Goal: Task Accomplishment & Management: Manage account settings

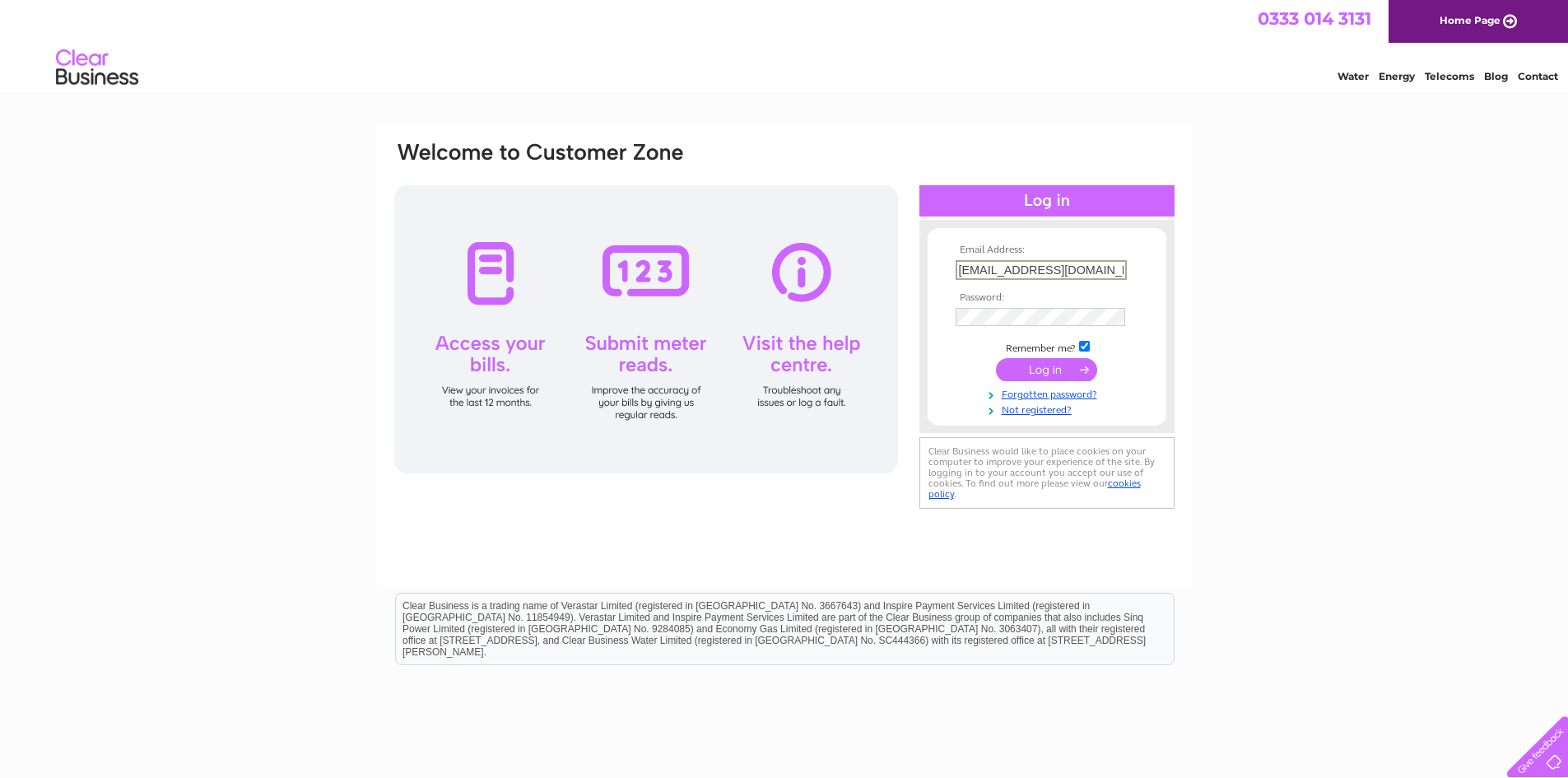
type input "[EMAIL_ADDRESS][DOMAIN_NAME]"
drag, startPoint x: 1027, startPoint y: 282, endPoint x: 1027, endPoint y: 300, distance: 18.0
click at [1027, 288] on tbody "Email Address: kevinculley1@btinternet.com Password: Remember me?" at bounding box center [1046, 330] width 191 height 172
click at [1047, 359] on input "submit" at bounding box center [1046, 368] width 102 height 23
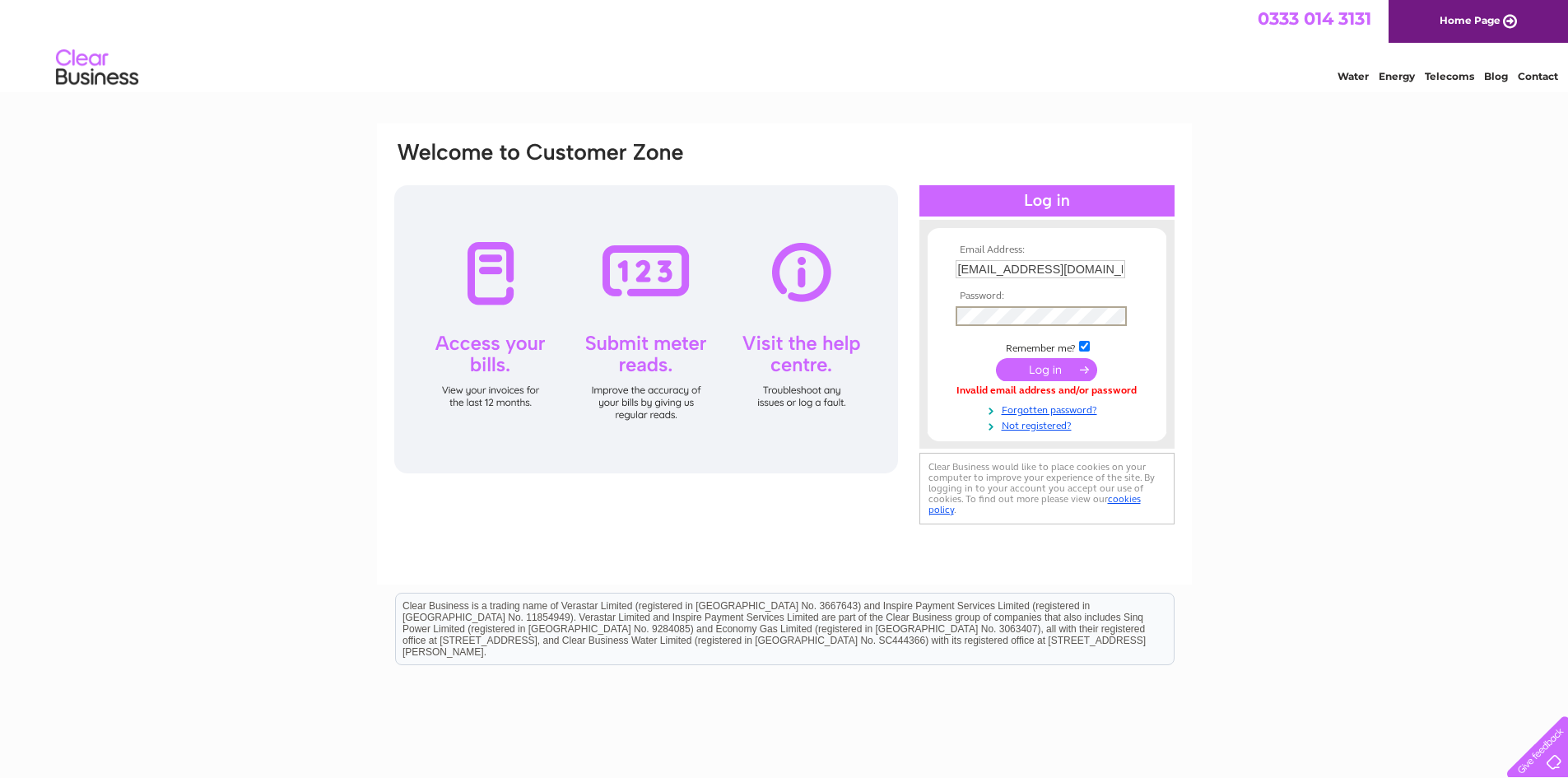
click at [996, 358] on input "submit" at bounding box center [1046, 369] width 102 height 23
click at [1049, 407] on link "Forgotten password?" at bounding box center [1048, 407] width 187 height 16
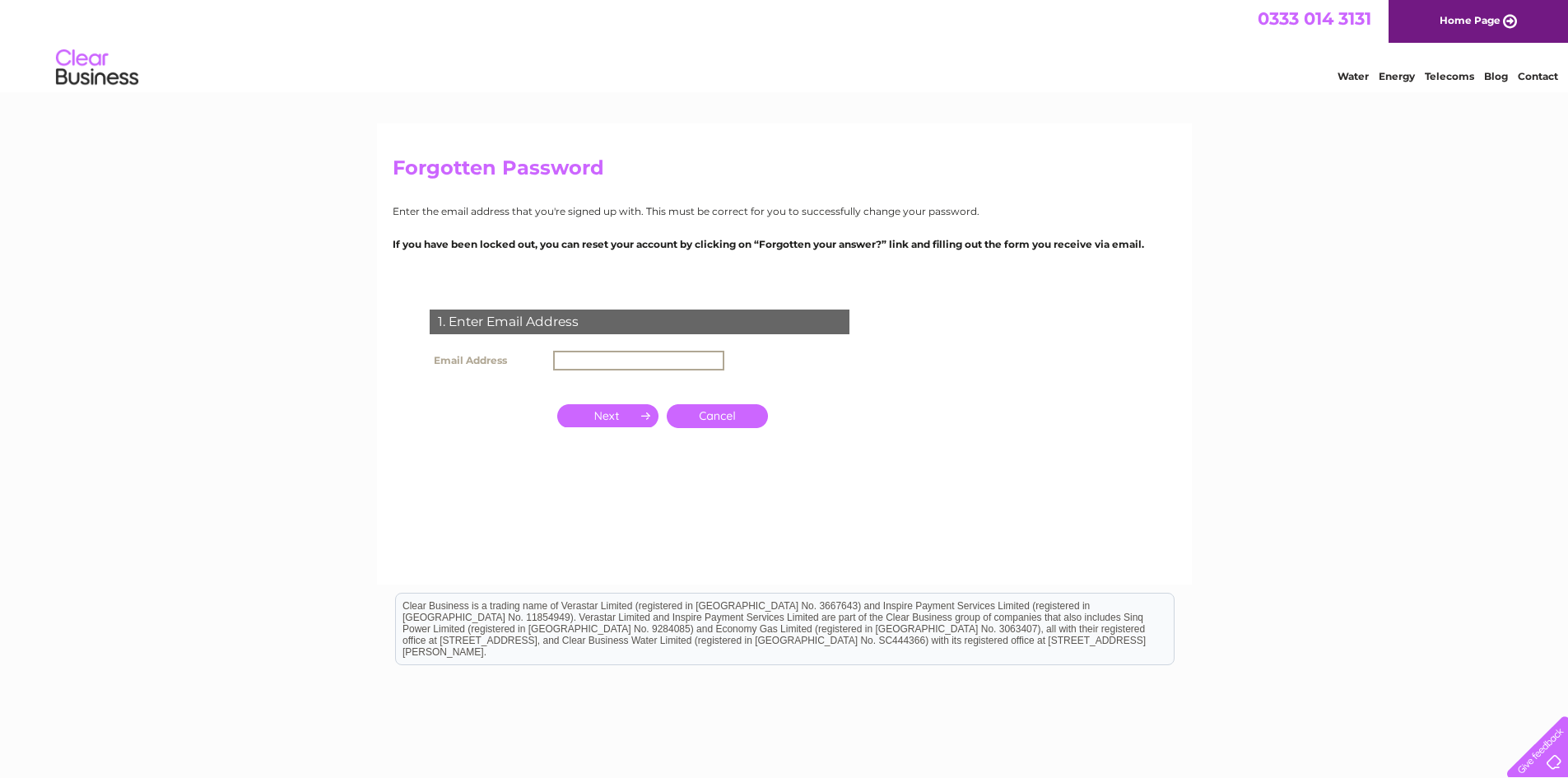
click at [582, 367] on input "text" at bounding box center [639, 361] width 171 height 20
type input "[EMAIL_ADDRESS][DOMAIN_NAME]"
click at [597, 423] on input "button" at bounding box center [608, 415] width 102 height 23
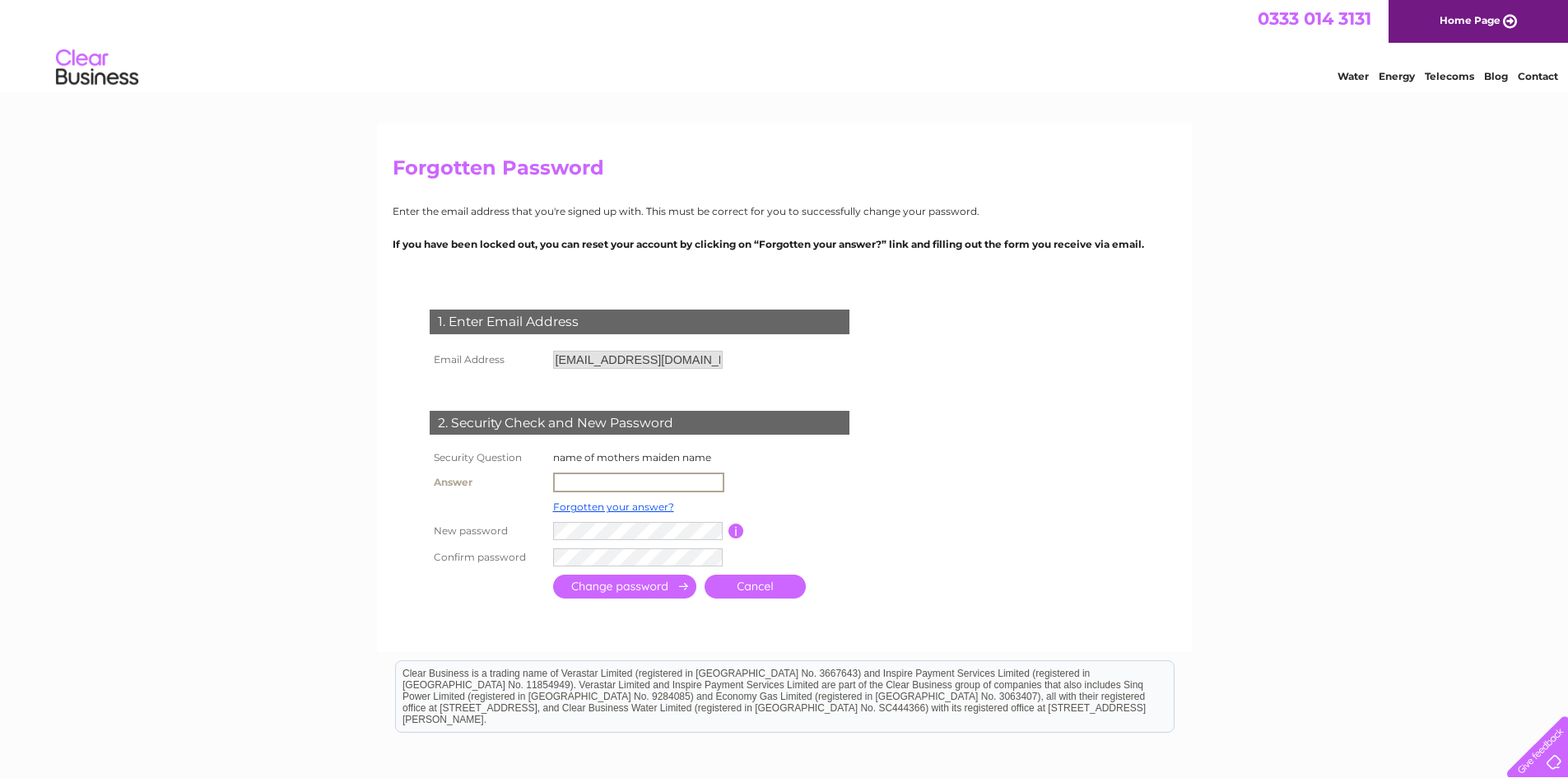
click at [595, 481] on input "text" at bounding box center [639, 483] width 171 height 20
type input "Churchyard"
click at [599, 591] on input "submit" at bounding box center [625, 586] width 144 height 23
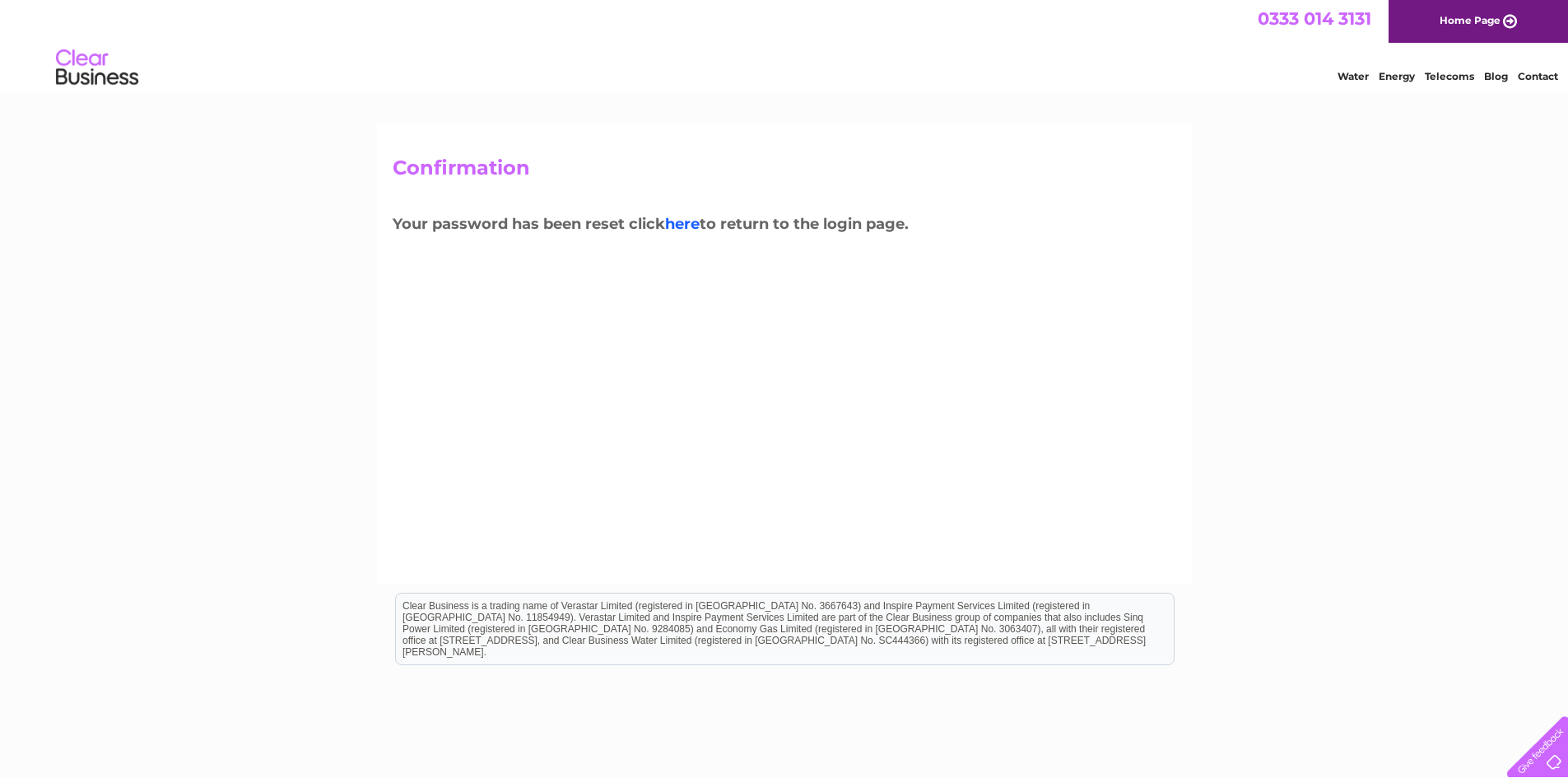
click at [699, 226] on link "here" at bounding box center [682, 224] width 34 height 18
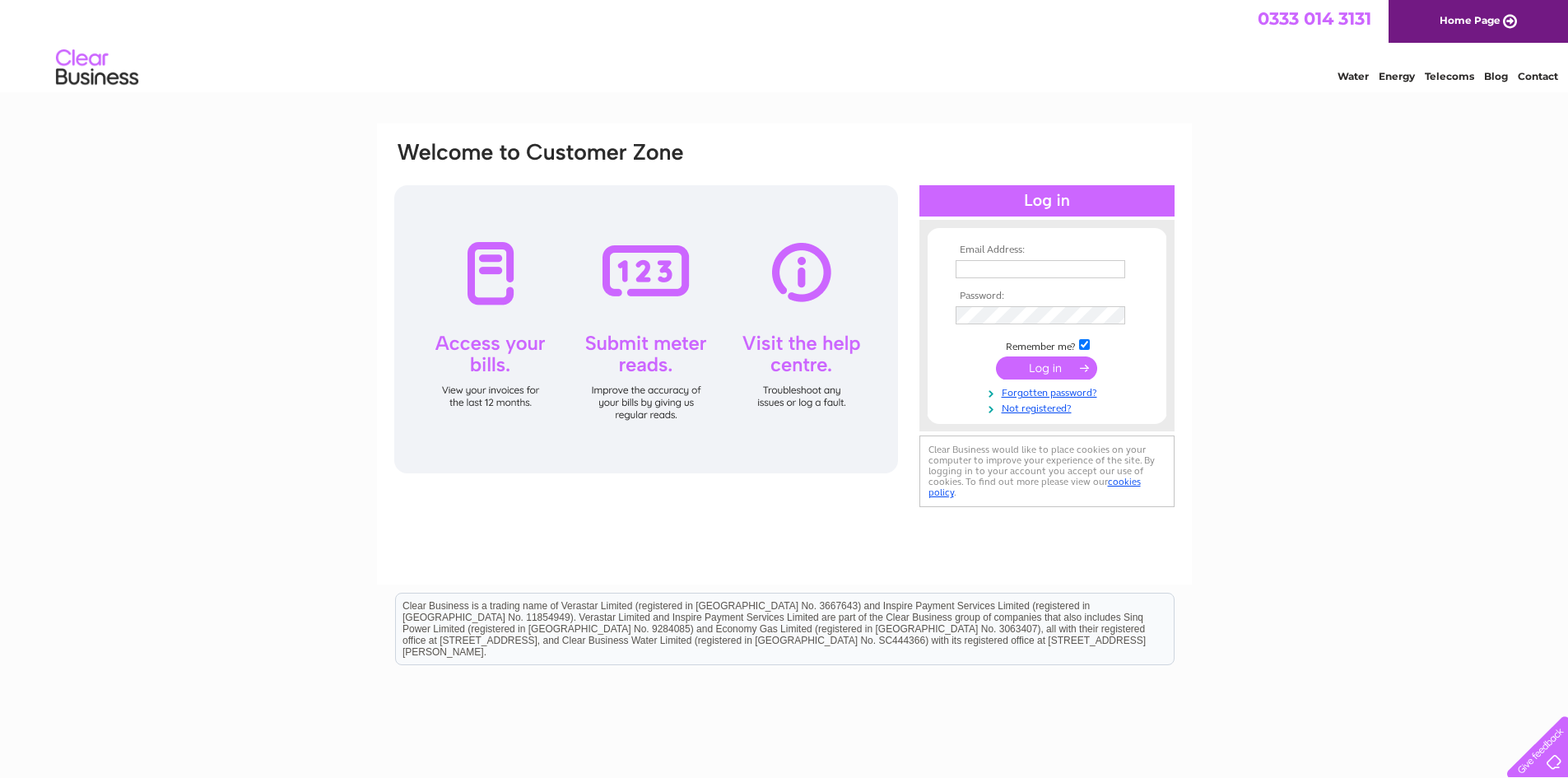
type input "[EMAIL_ADDRESS][DOMAIN_NAME]"
click at [1068, 364] on input "submit" at bounding box center [1046, 368] width 102 height 23
click at [1056, 368] on input "submit" at bounding box center [1046, 368] width 102 height 23
click at [1049, 357] on input "submit" at bounding box center [1046, 368] width 102 height 23
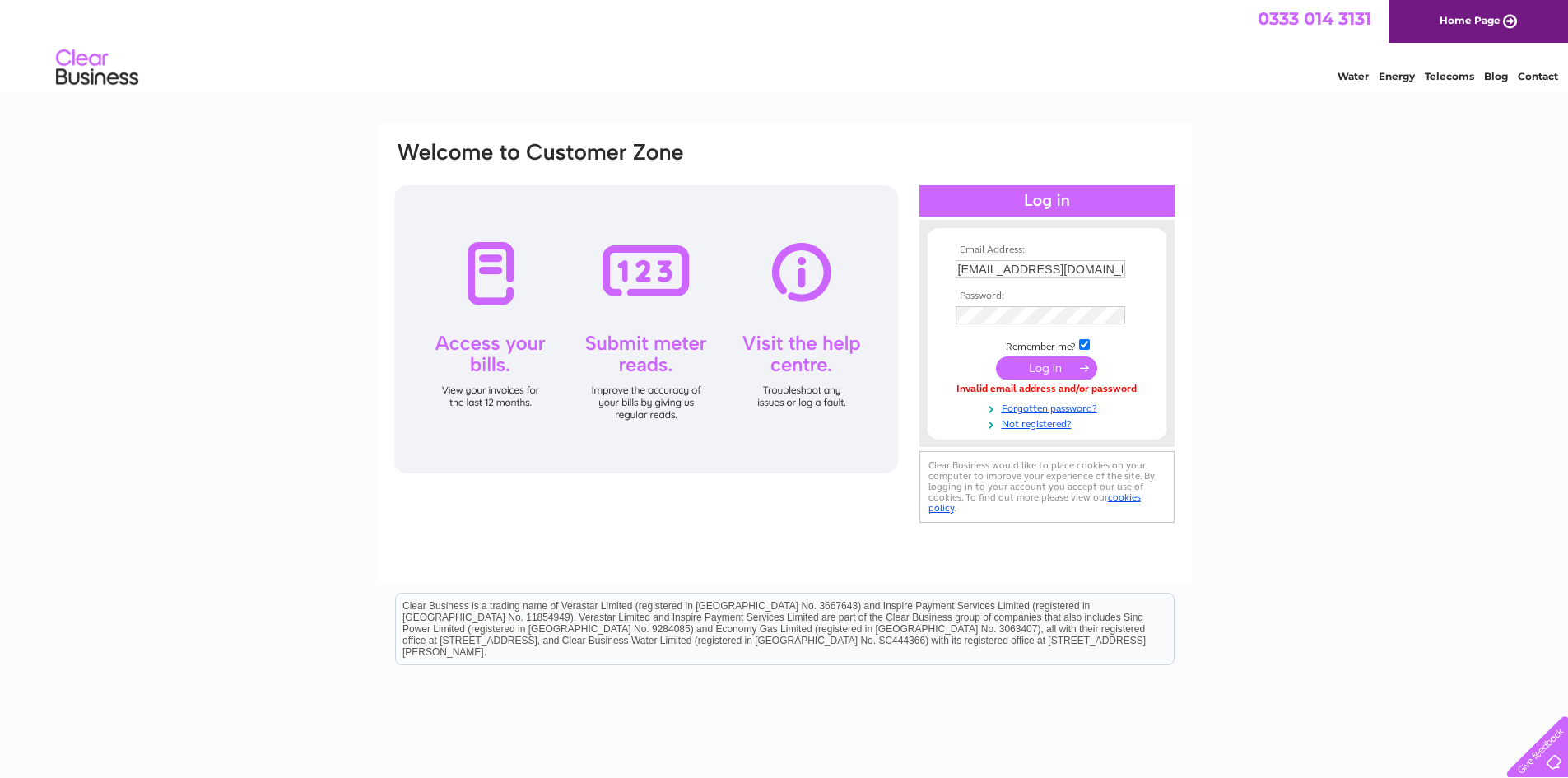
click at [1047, 366] on input "submit" at bounding box center [1046, 368] width 102 height 23
click at [1061, 367] on input "submit" at bounding box center [1046, 369] width 102 height 23
click at [1058, 365] on input "submit" at bounding box center [1046, 368] width 102 height 23
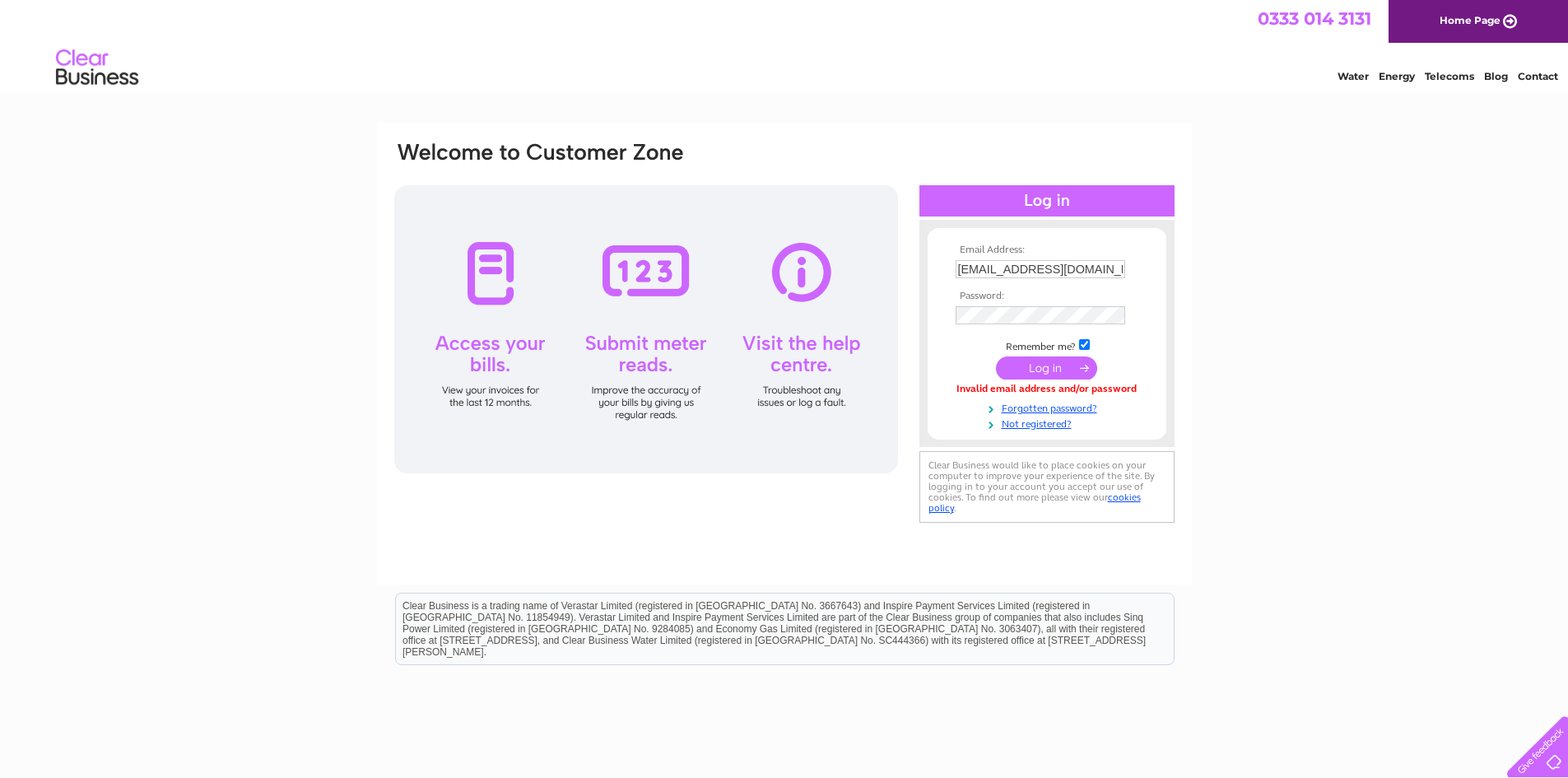
click at [1020, 369] on input "submit" at bounding box center [1046, 368] width 102 height 23
click at [1053, 359] on input "submit" at bounding box center [1046, 368] width 102 height 23
click at [1048, 368] on input "submit" at bounding box center [1046, 368] width 102 height 23
click at [980, 300] on th "Password:" at bounding box center [1046, 296] width 191 height 12
click at [1055, 368] on input "submit" at bounding box center [1046, 369] width 102 height 23
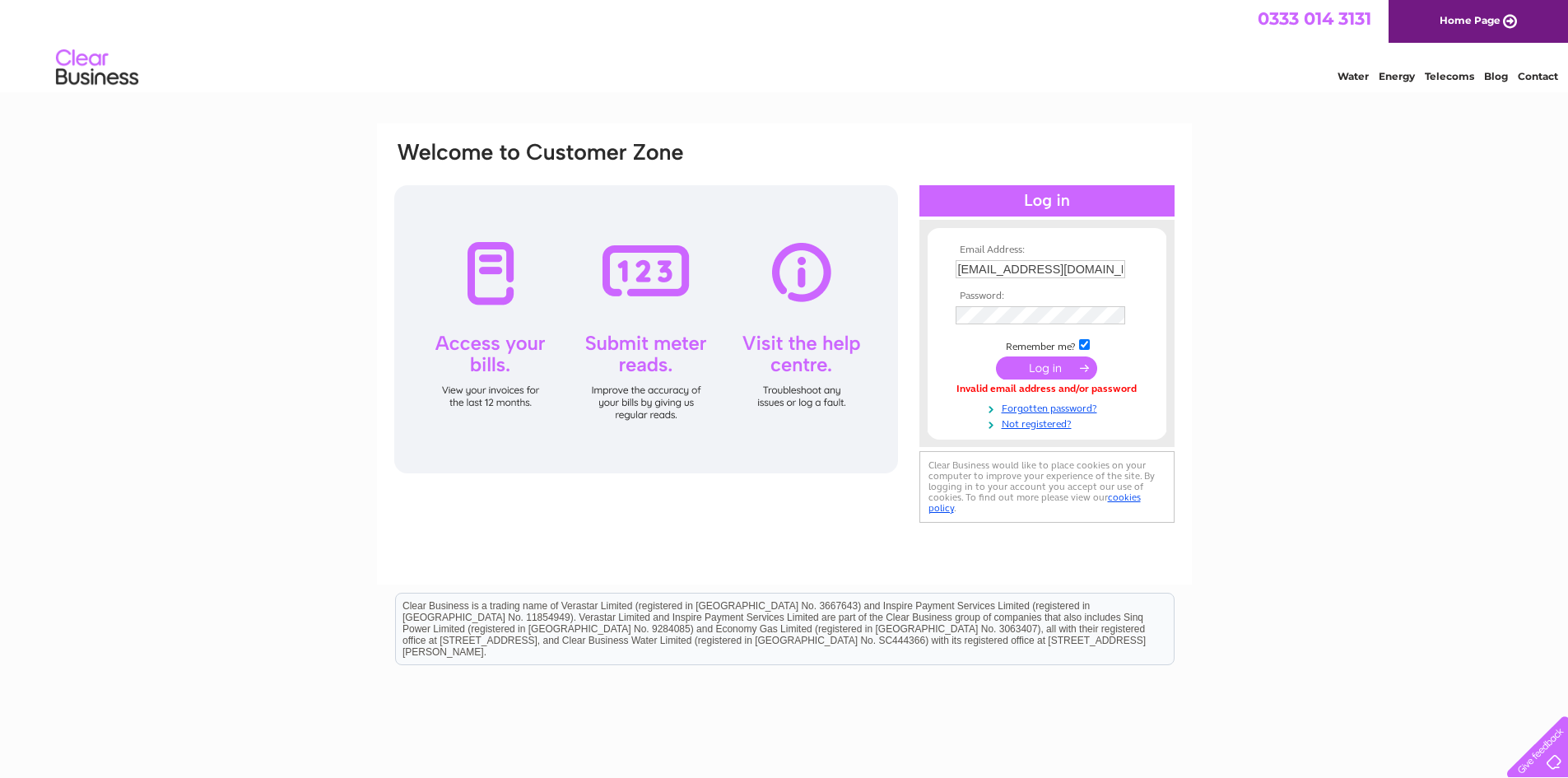
click at [1307, 16] on span "0333 014 3131" at bounding box center [1314, 18] width 113 height 21
click at [1063, 363] on input "submit" at bounding box center [1046, 368] width 102 height 23
click at [1051, 384] on div "Invalid email address and/or password" at bounding box center [1047, 389] width 183 height 12
click at [1061, 357] on input "submit" at bounding box center [1046, 368] width 102 height 23
click at [1036, 365] on input "submit" at bounding box center [1046, 368] width 102 height 23
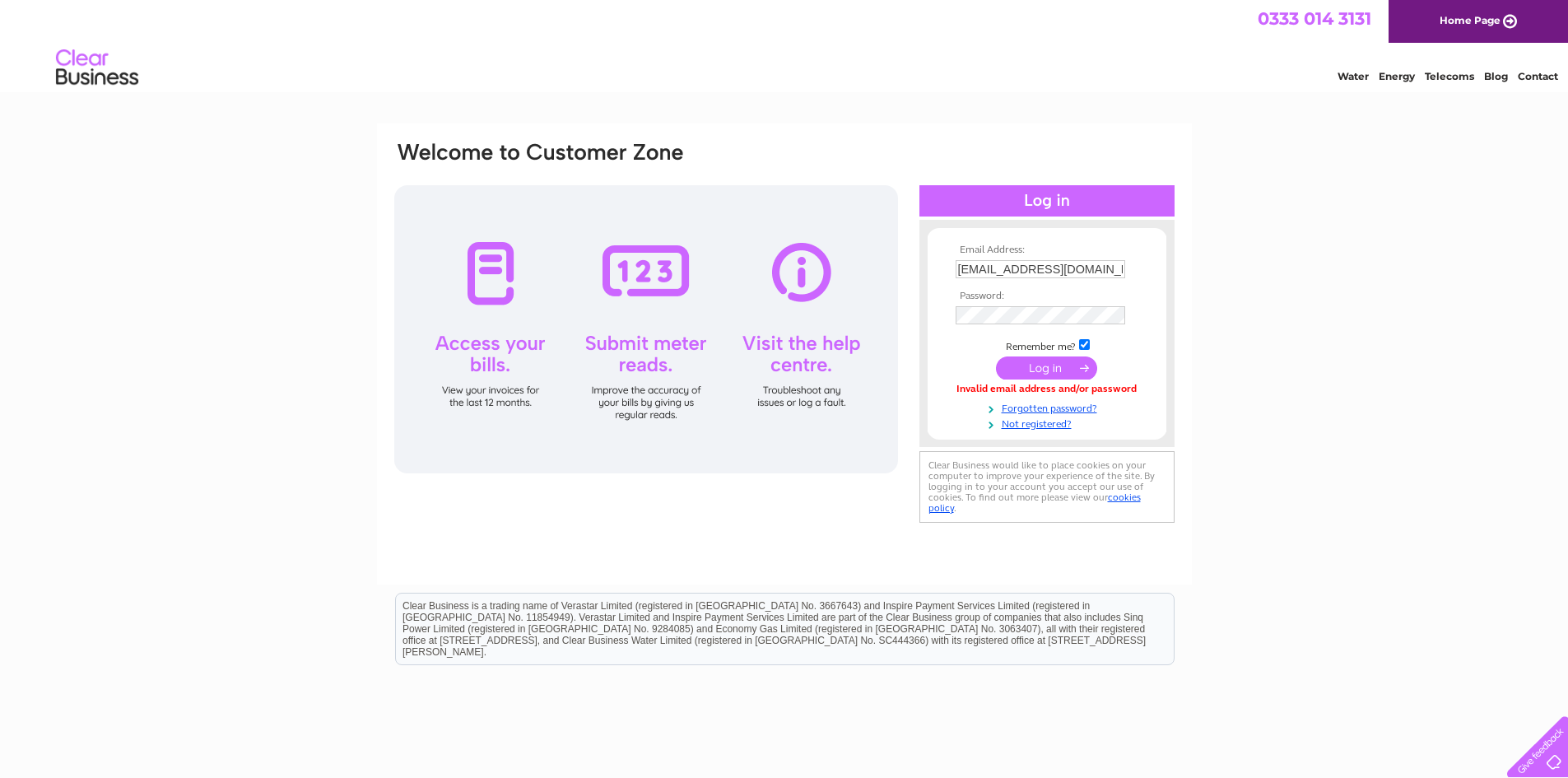
click at [1032, 276] on input "[EMAIL_ADDRESS][DOMAIN_NAME]" at bounding box center [1040, 269] width 170 height 18
click at [879, 315] on div "Email Address: kevinculley1@btinternet.com Password:" at bounding box center [784, 334] width 783 height 389
click at [996, 358] on input "submit" at bounding box center [1046, 369] width 102 height 23
click at [1033, 374] on input "submit" at bounding box center [1046, 368] width 102 height 23
click at [902, 330] on div "Email Address: [EMAIL_ADDRESS][DOMAIN_NAME] Password:" at bounding box center [784, 334] width 783 height 389
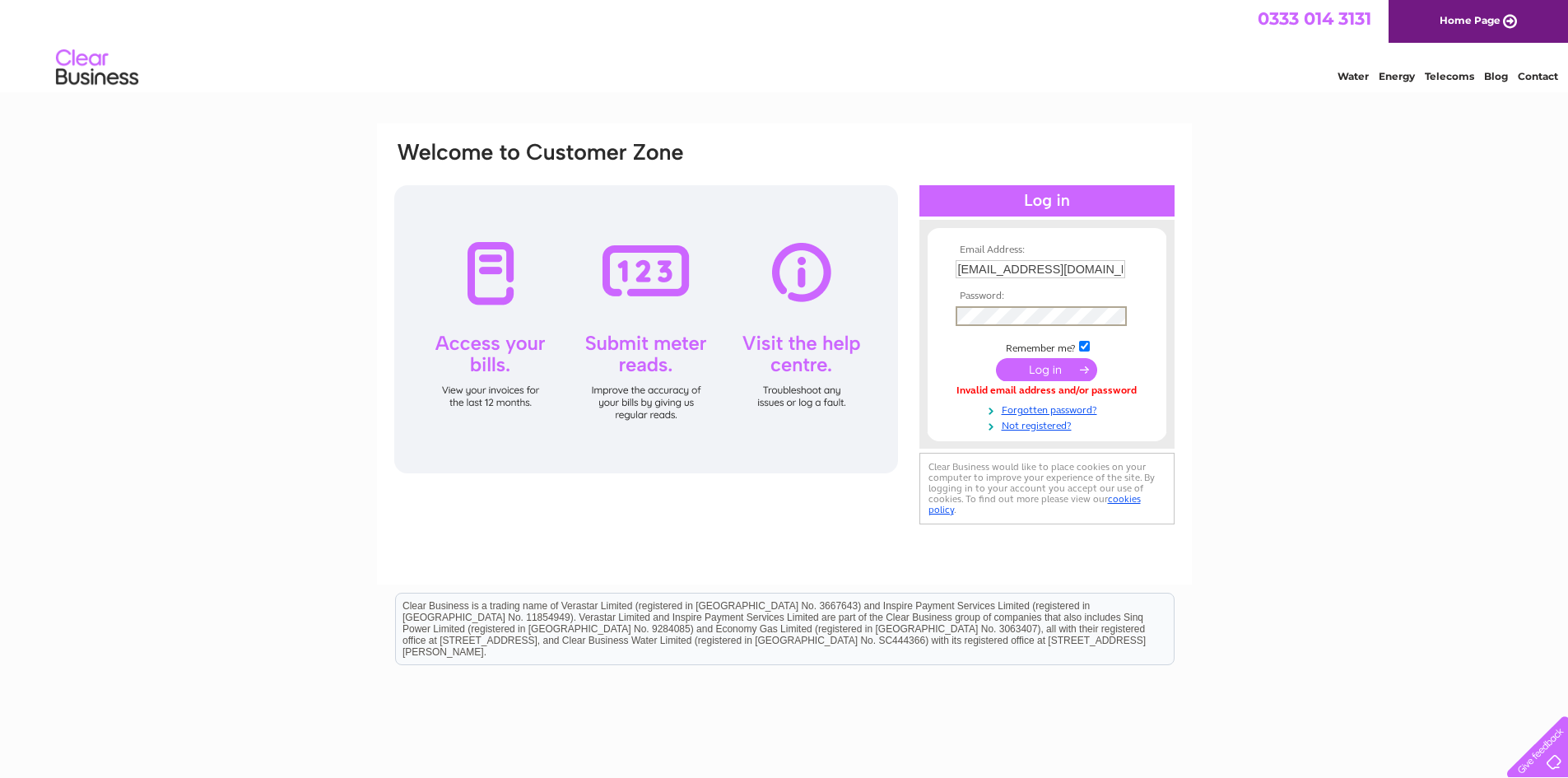
click at [996, 358] on input "submit" at bounding box center [1046, 369] width 102 height 23
click at [1069, 266] on input "[EMAIL_ADDRESS][DOMAIN_NAME]" at bounding box center [1041, 270] width 171 height 20
click at [952, 360] on td at bounding box center [1046, 369] width 191 height 31
click at [880, 314] on div "Email Address: kevinculley1@btinternet.com Password:" at bounding box center [784, 334] width 783 height 389
click at [996, 358] on input "submit" at bounding box center [1046, 369] width 102 height 23
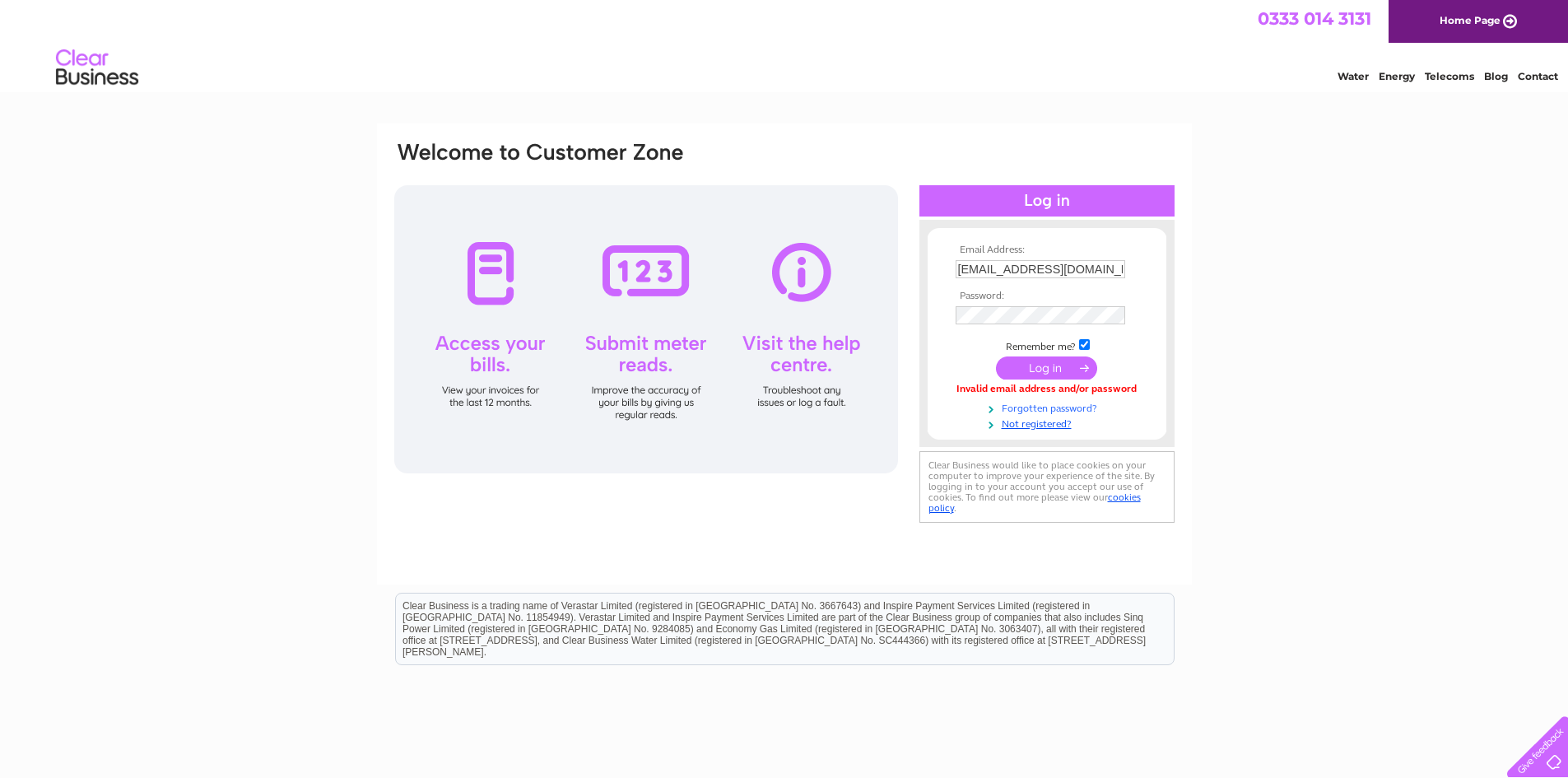
click at [1040, 408] on link "Forgotten password?" at bounding box center [1048, 407] width 187 height 16
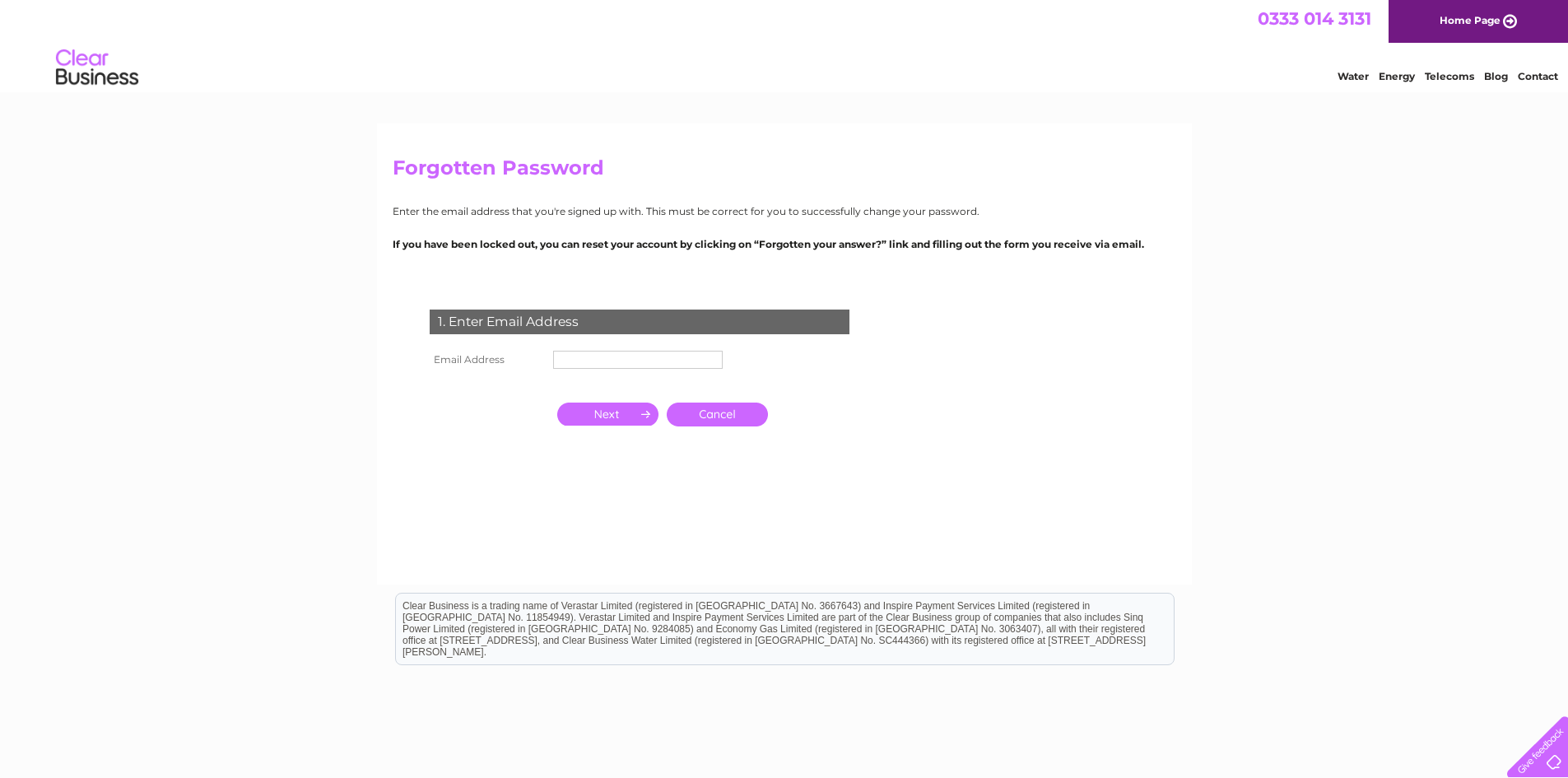
click at [635, 353] on input "text" at bounding box center [638, 360] width 170 height 18
click at [618, 357] on input "kevin" at bounding box center [638, 360] width 170 height 18
type input "[EMAIL_ADDRESS][DOMAIN_NAME]"
click at [580, 404] on input "button" at bounding box center [608, 415] width 102 height 23
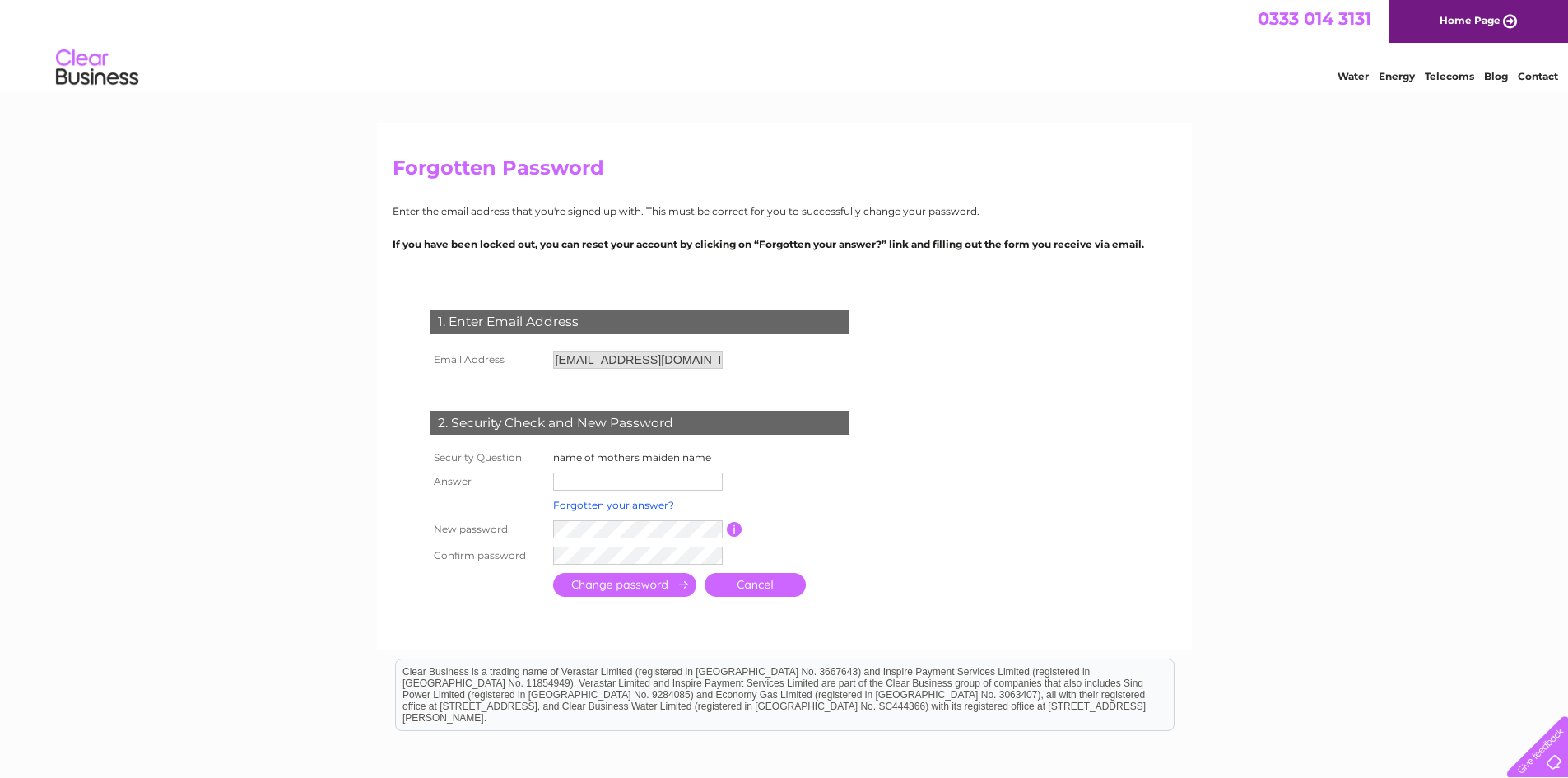
click at [619, 481] on input "text" at bounding box center [638, 482] width 170 height 18
type input "Churchyard"
click at [737, 531] on input "button" at bounding box center [734, 530] width 16 height 15
click at [589, 581] on input "submit" at bounding box center [625, 584] width 144 height 23
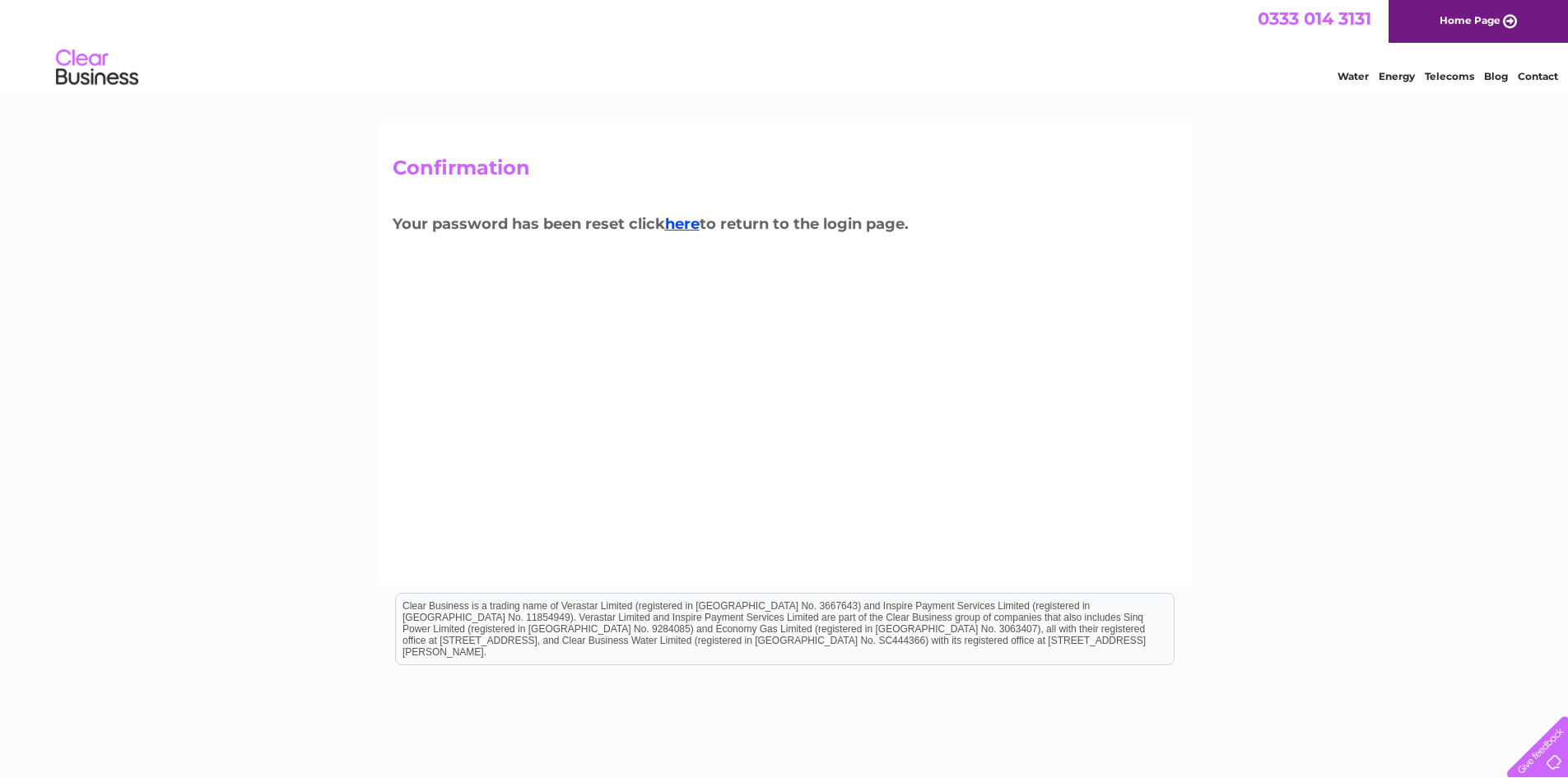
click at [706, 216] on h3 "Your password has been reset click here to return to the login page." at bounding box center [784, 227] width 783 height 29
click at [693, 229] on link "here" at bounding box center [682, 224] width 34 height 18
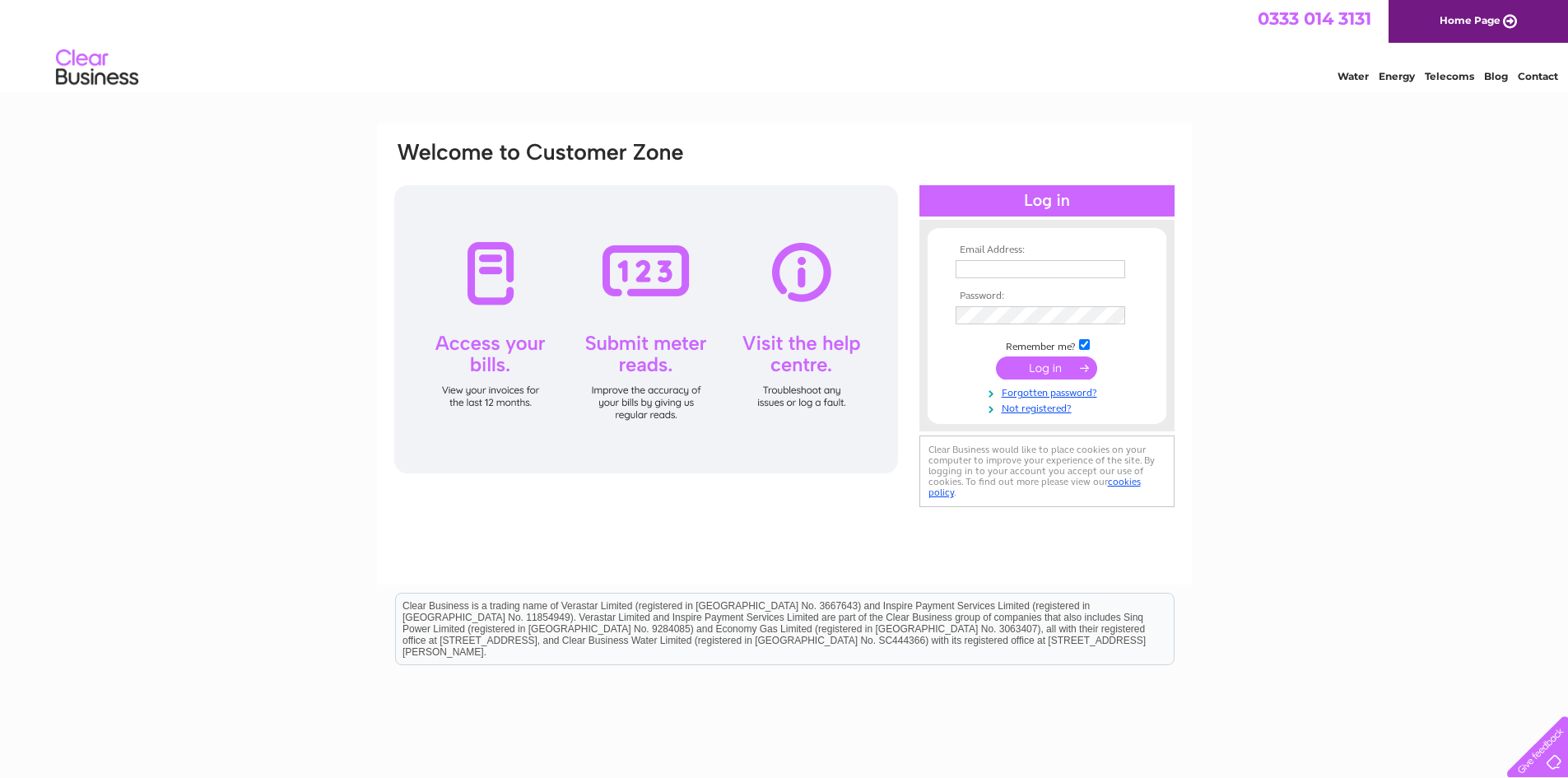
type input "[EMAIL_ADDRESS][DOMAIN_NAME]"
click at [1039, 365] on input "submit" at bounding box center [1046, 368] width 102 height 23
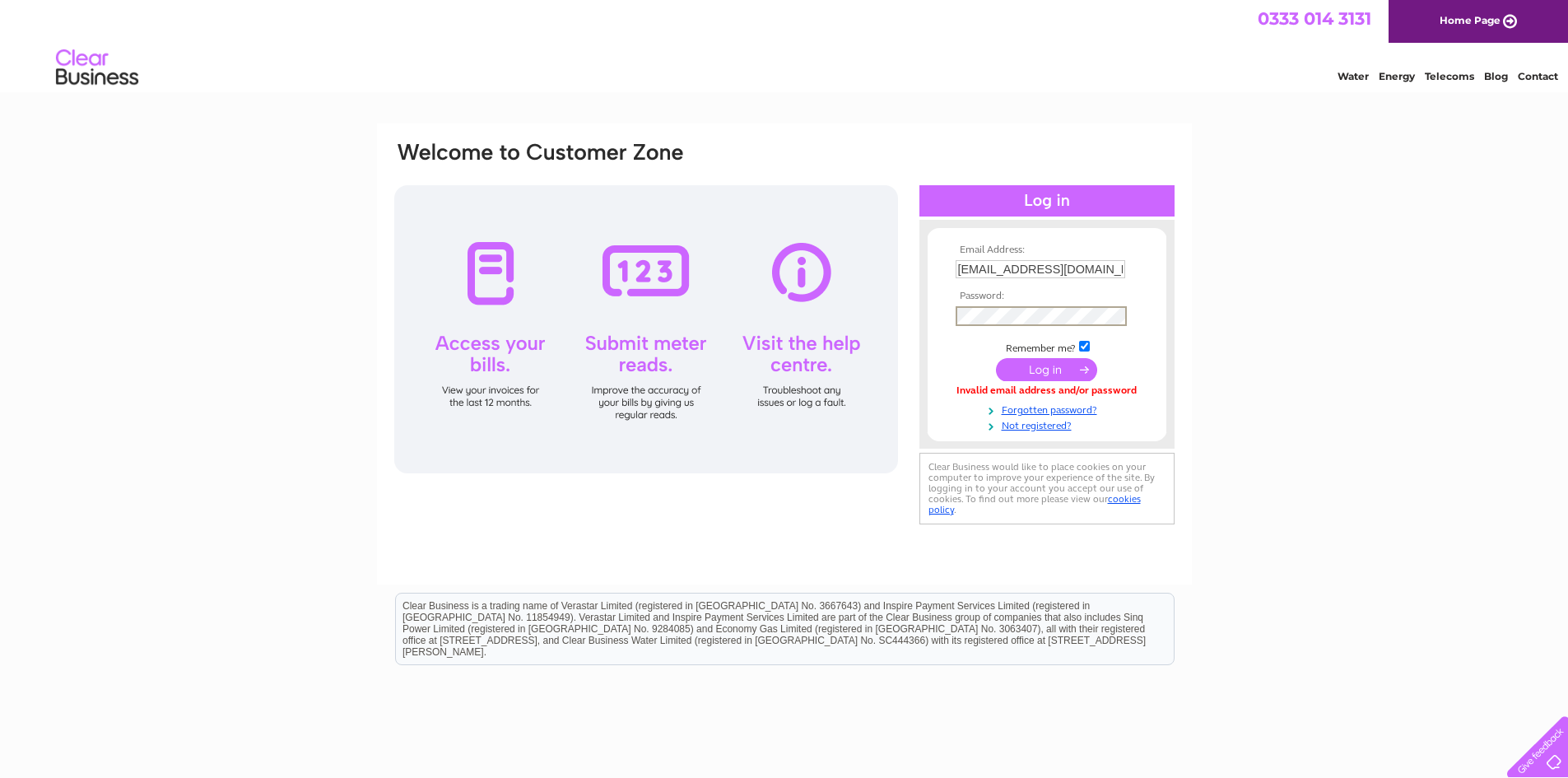
click at [838, 307] on div "Email Address: kevinculley1@btinternet.com Password:" at bounding box center [784, 334] width 783 height 389
click at [1017, 376] on input "submit" at bounding box center [1046, 369] width 102 height 23
drag, startPoint x: 645, startPoint y: 361, endPoint x: 749, endPoint y: 358, distance: 104.0
click at [698, 358] on div at bounding box center [646, 329] width 504 height 288
click at [777, 358] on div at bounding box center [646, 329] width 504 height 288
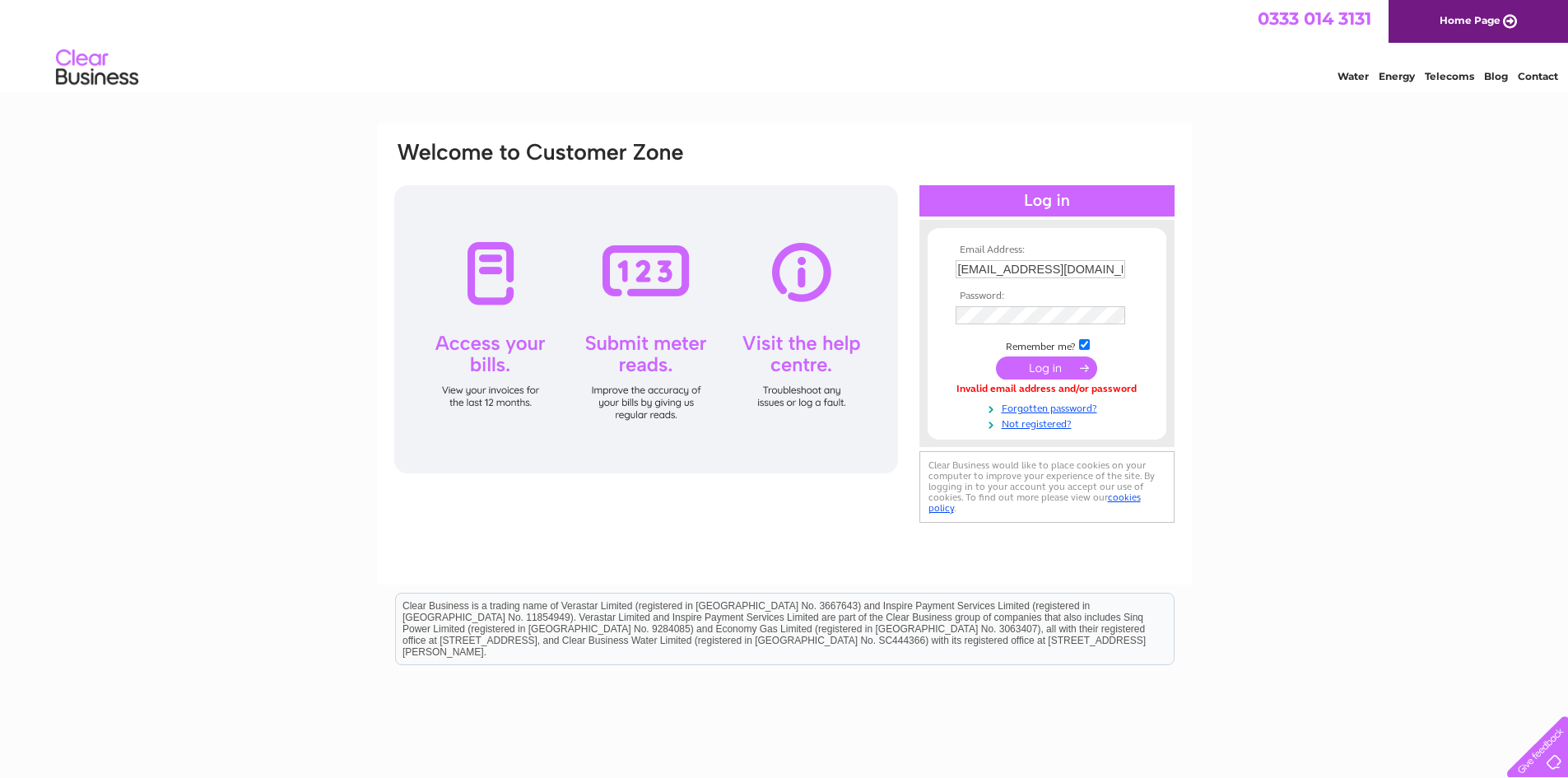
click at [1031, 367] on input "submit" at bounding box center [1046, 368] width 102 height 23
type input "[EMAIL_ADDRESS][DOMAIN_NAME]"
click at [1024, 369] on input "submit" at bounding box center [1046, 368] width 102 height 23
click at [1032, 373] on input "submit" at bounding box center [1046, 368] width 102 height 23
click at [888, 309] on div "Email Address: kevinculley1@btinternet.com Password:" at bounding box center [784, 334] width 783 height 389
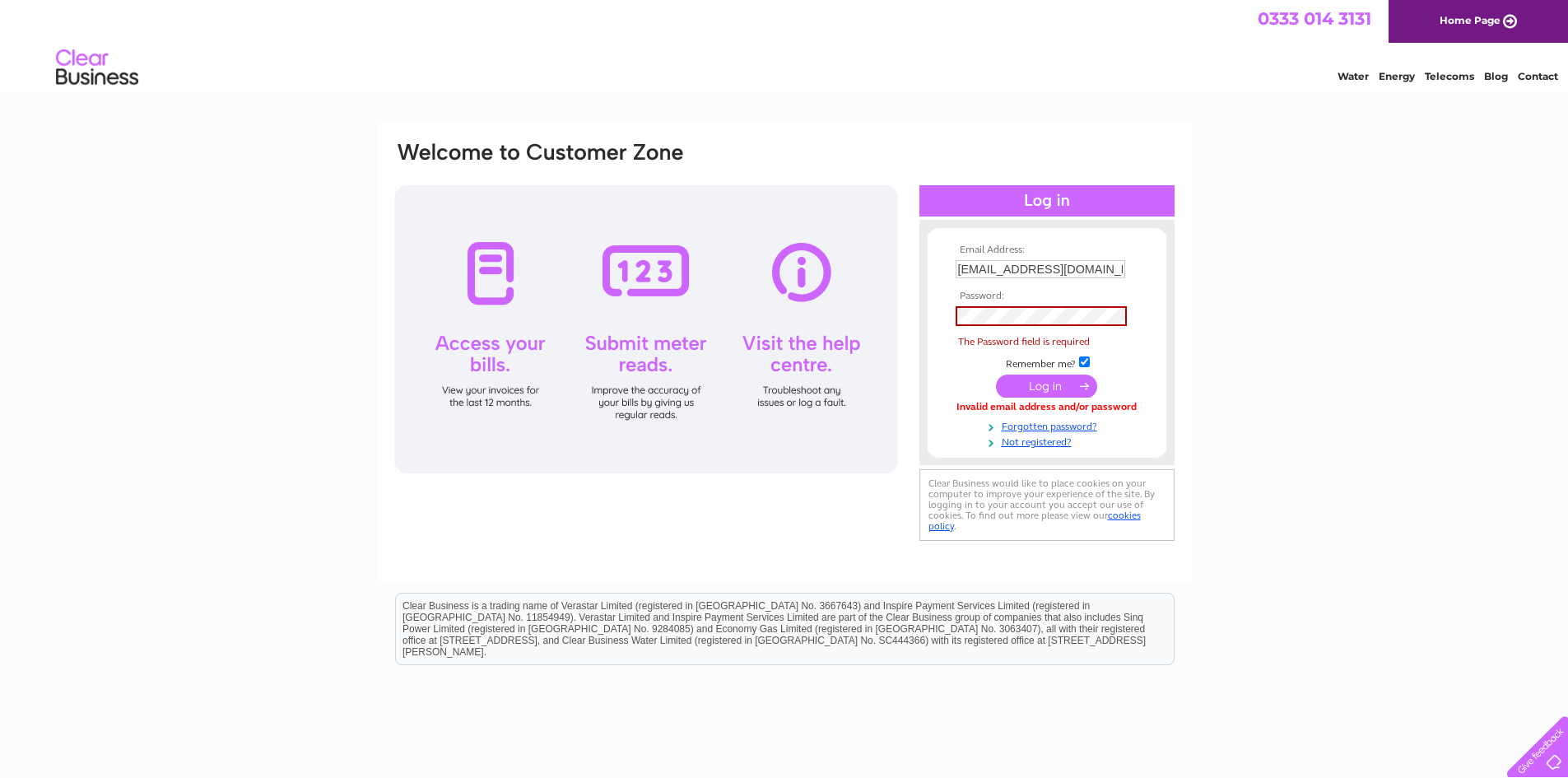
click at [850, 488] on div "Email Address: kevinculley1@btinternet.com Password: The Password field is requ…" at bounding box center [784, 342] width 783 height 405
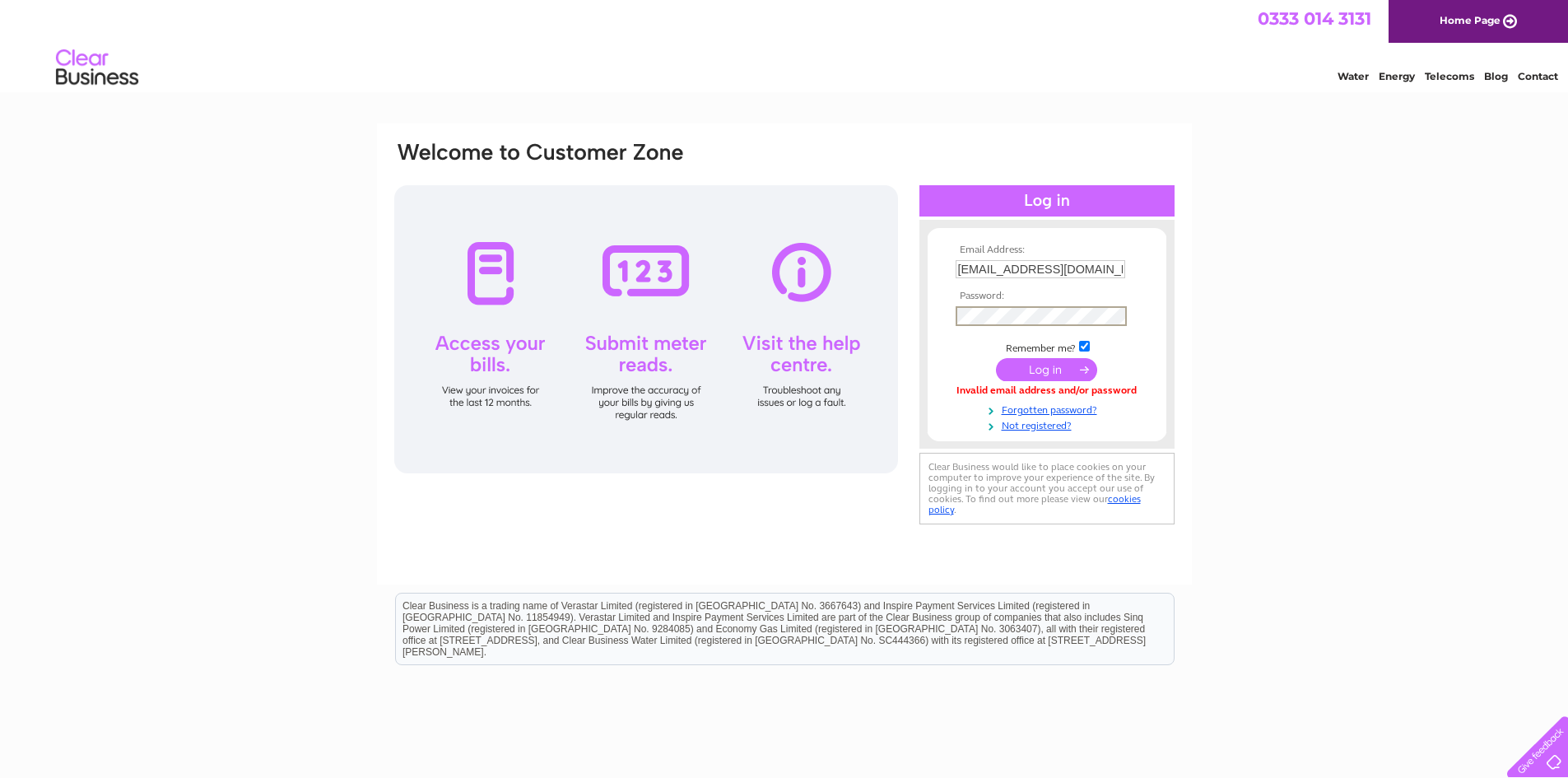
click at [996, 358] on input "submit" at bounding box center [1046, 369] width 102 height 23
drag, startPoint x: 1033, startPoint y: 367, endPoint x: 1041, endPoint y: 353, distance: 16.1
click at [1034, 366] on input "submit" at bounding box center [1046, 368] width 102 height 23
drag, startPoint x: 1254, startPoint y: 19, endPoint x: 1362, endPoint y: 23, distance: 108.1
click at [1386, 18] on div "0333 014 3131 Home Page" at bounding box center [784, 21] width 1568 height 43
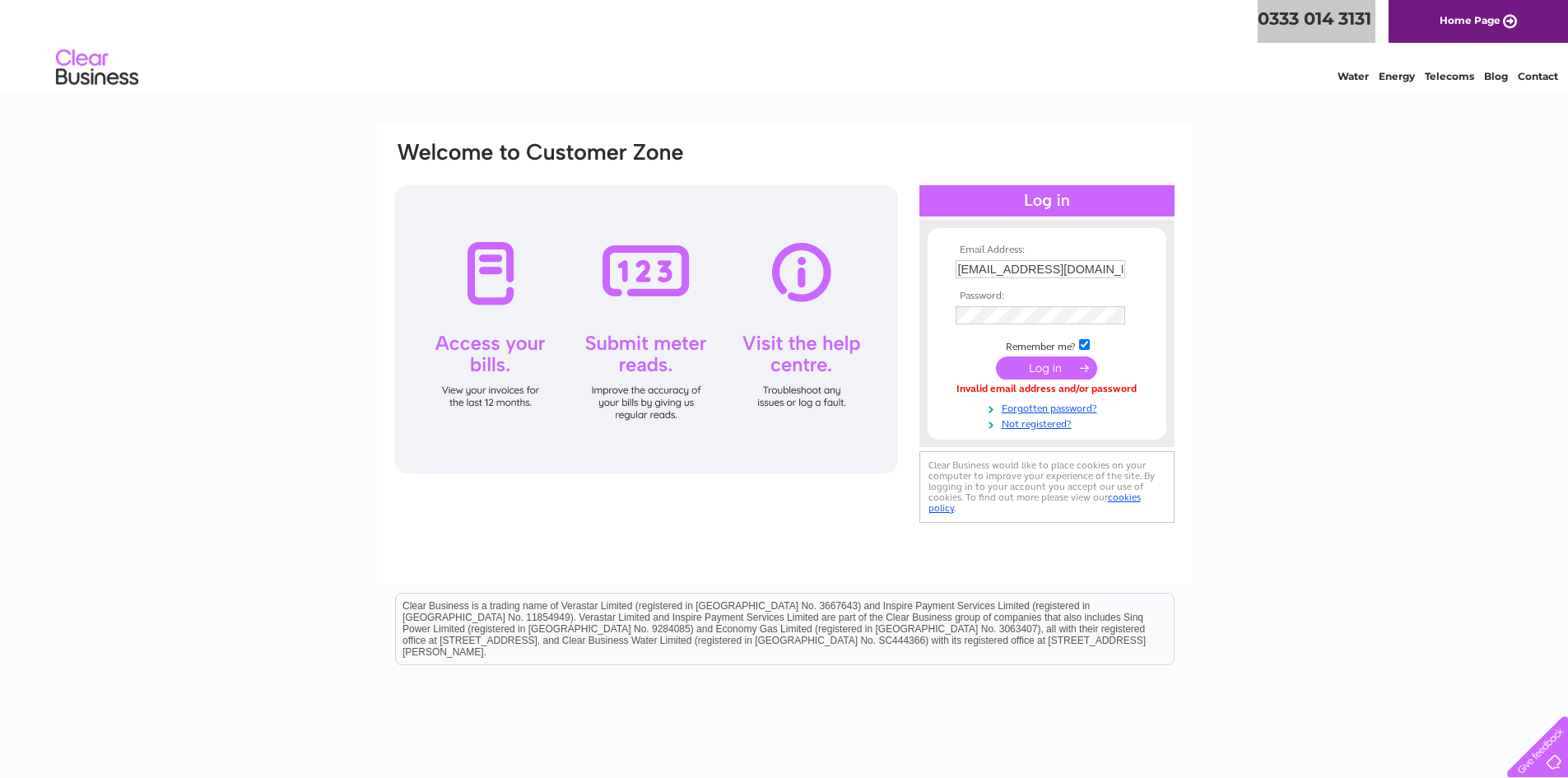
drag, startPoint x: 755, startPoint y: 339, endPoint x: 835, endPoint y: 352, distance: 81.0
click at [835, 352] on div at bounding box center [646, 329] width 504 height 288
drag, startPoint x: 828, startPoint y: 368, endPoint x: 721, endPoint y: 335, distance: 112.0
click at [721, 335] on div at bounding box center [646, 329] width 504 height 288
click at [785, 342] on div at bounding box center [646, 329] width 504 height 288
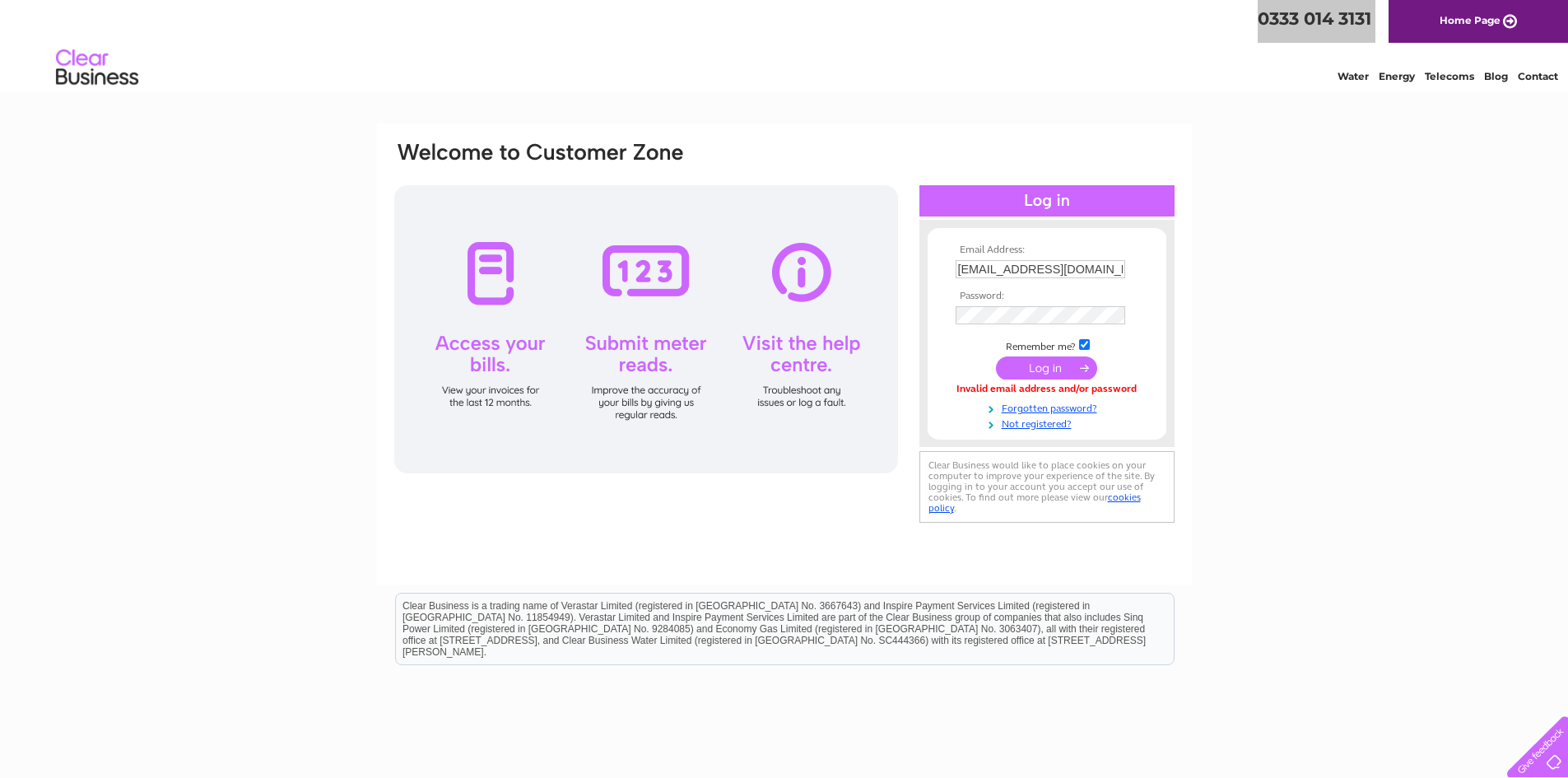
click at [785, 342] on div at bounding box center [646, 329] width 504 height 288
click at [787, 348] on div at bounding box center [646, 329] width 504 height 288
click at [787, 350] on div at bounding box center [646, 329] width 504 height 288
click at [788, 352] on div at bounding box center [646, 329] width 504 height 288
click at [791, 366] on div at bounding box center [646, 329] width 504 height 288
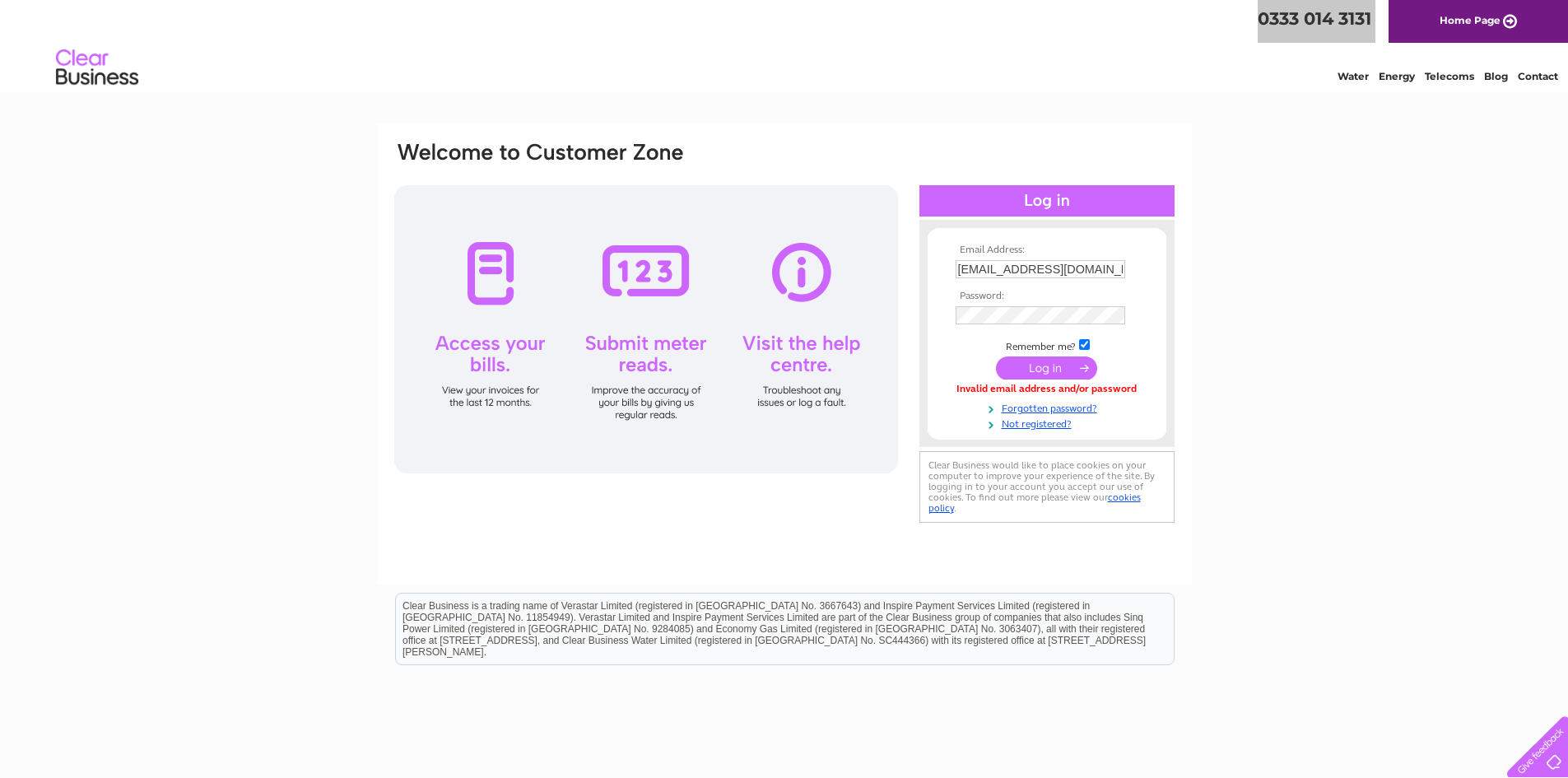
click at [792, 367] on div at bounding box center [646, 329] width 504 height 288
click at [792, 363] on div at bounding box center [646, 329] width 504 height 288
drag, startPoint x: 815, startPoint y: 290, endPoint x: 804, endPoint y: 291, distance: 11.0
click at [814, 290] on div at bounding box center [646, 329] width 504 height 288
click at [804, 291] on div at bounding box center [646, 329] width 504 height 288
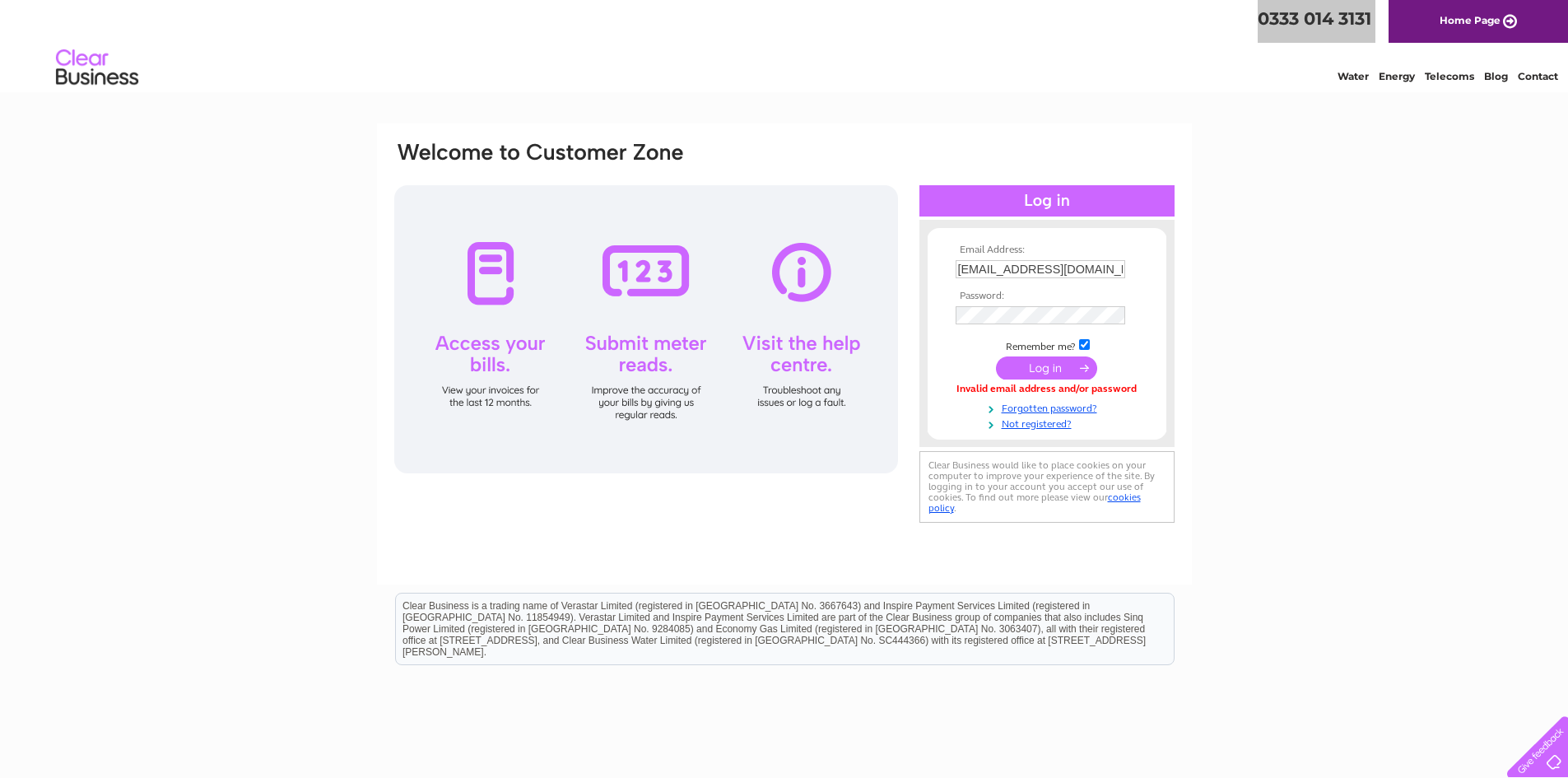
click at [800, 296] on div at bounding box center [646, 329] width 504 height 288
click at [803, 295] on div at bounding box center [646, 329] width 504 height 288
drag, startPoint x: 720, startPoint y: 274, endPoint x: 719, endPoint y: 237, distance: 37.0
drag, startPoint x: 652, startPoint y: 245, endPoint x: 654, endPoint y: 236, distance: 9.2
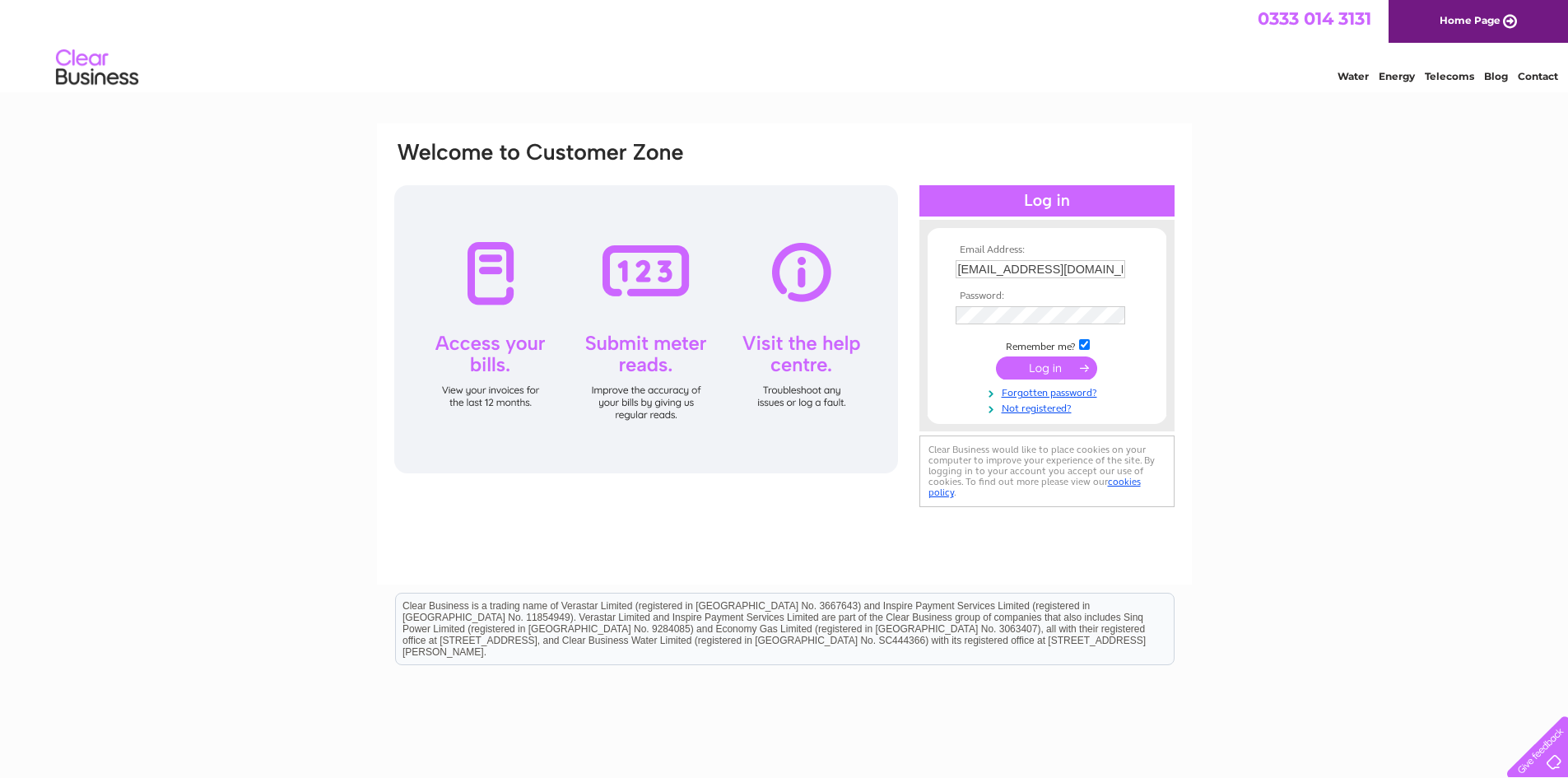
click at [1051, 360] on input "submit" at bounding box center [1046, 368] width 102 height 23
type input "[EMAIL_ADDRESS][DOMAIN_NAME]"
drag, startPoint x: 1043, startPoint y: 373, endPoint x: 1051, endPoint y: 369, distance: 8.9
click at [1044, 373] on input "submit" at bounding box center [1046, 368] width 102 height 23
click at [1040, 369] on input "submit" at bounding box center [1046, 368] width 102 height 23
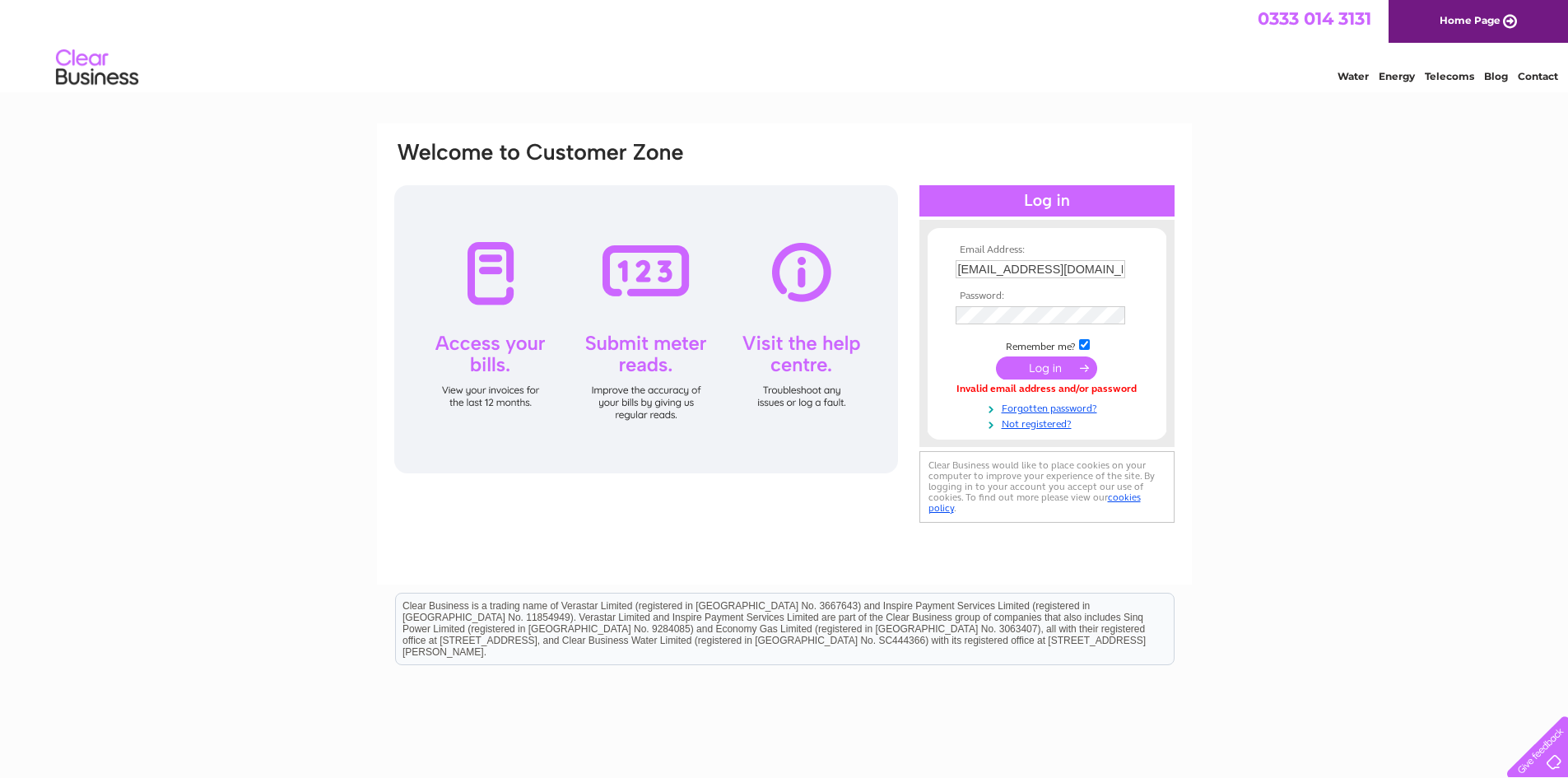
click at [1058, 370] on input "submit" at bounding box center [1046, 368] width 102 height 23
click at [1064, 373] on input "submit" at bounding box center [1046, 368] width 102 height 23
click at [1050, 367] on input "submit" at bounding box center [1046, 368] width 102 height 23
click at [1033, 305] on td at bounding box center [1046, 315] width 191 height 26
click at [1077, 362] on input "submit" at bounding box center [1046, 368] width 102 height 23
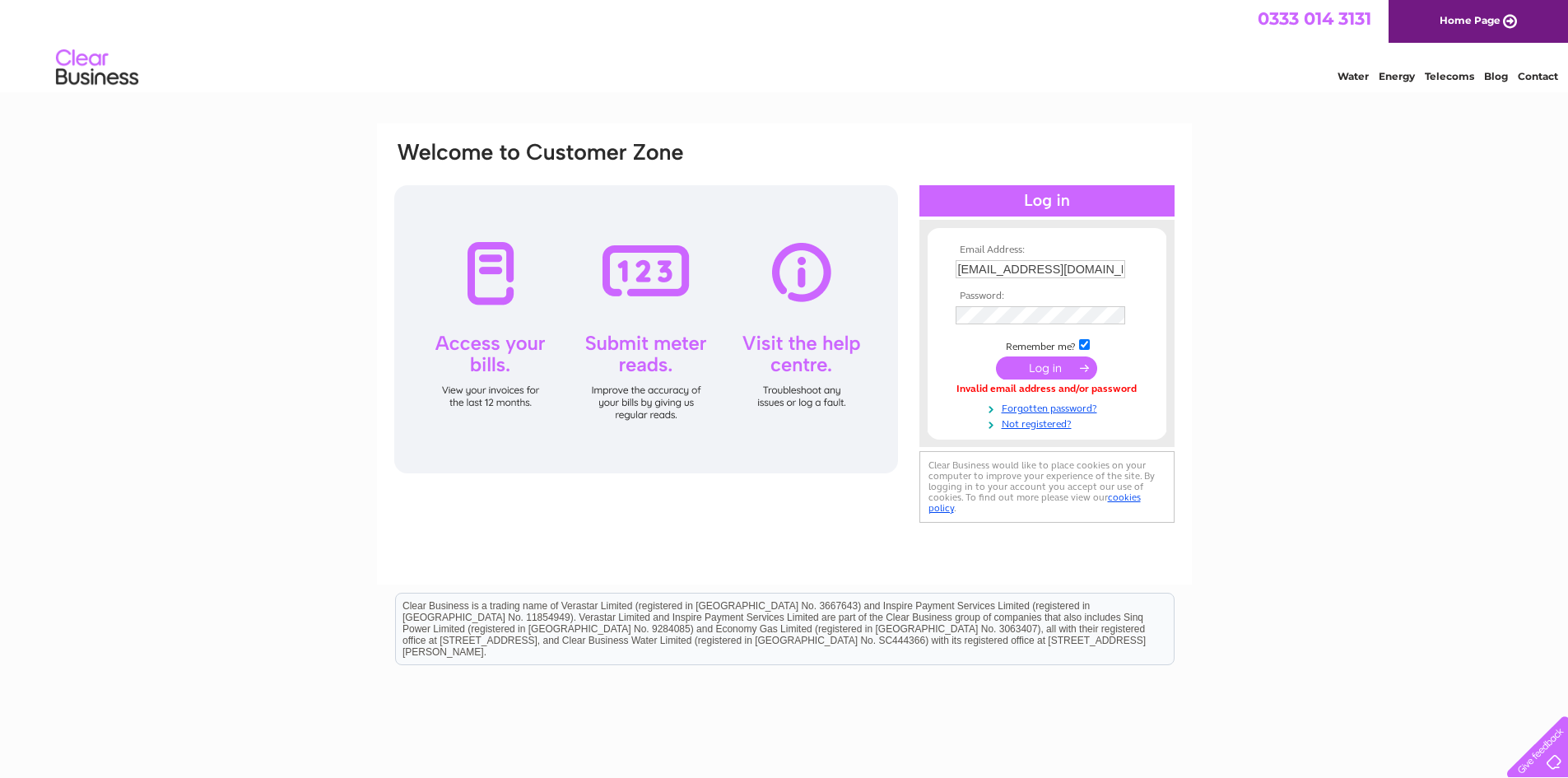
drag, startPoint x: 1034, startPoint y: 352, endPoint x: 1038, endPoint y: 372, distance: 20.4
click at [1034, 353] on tbody "Email Address: [EMAIL_ADDRESS][DOMAIN_NAME] Password: Remember me?" at bounding box center [1046, 337] width 191 height 186
click at [1038, 372] on input "submit" at bounding box center [1046, 368] width 102 height 23
click at [1017, 359] on input "submit" at bounding box center [1046, 368] width 102 height 23
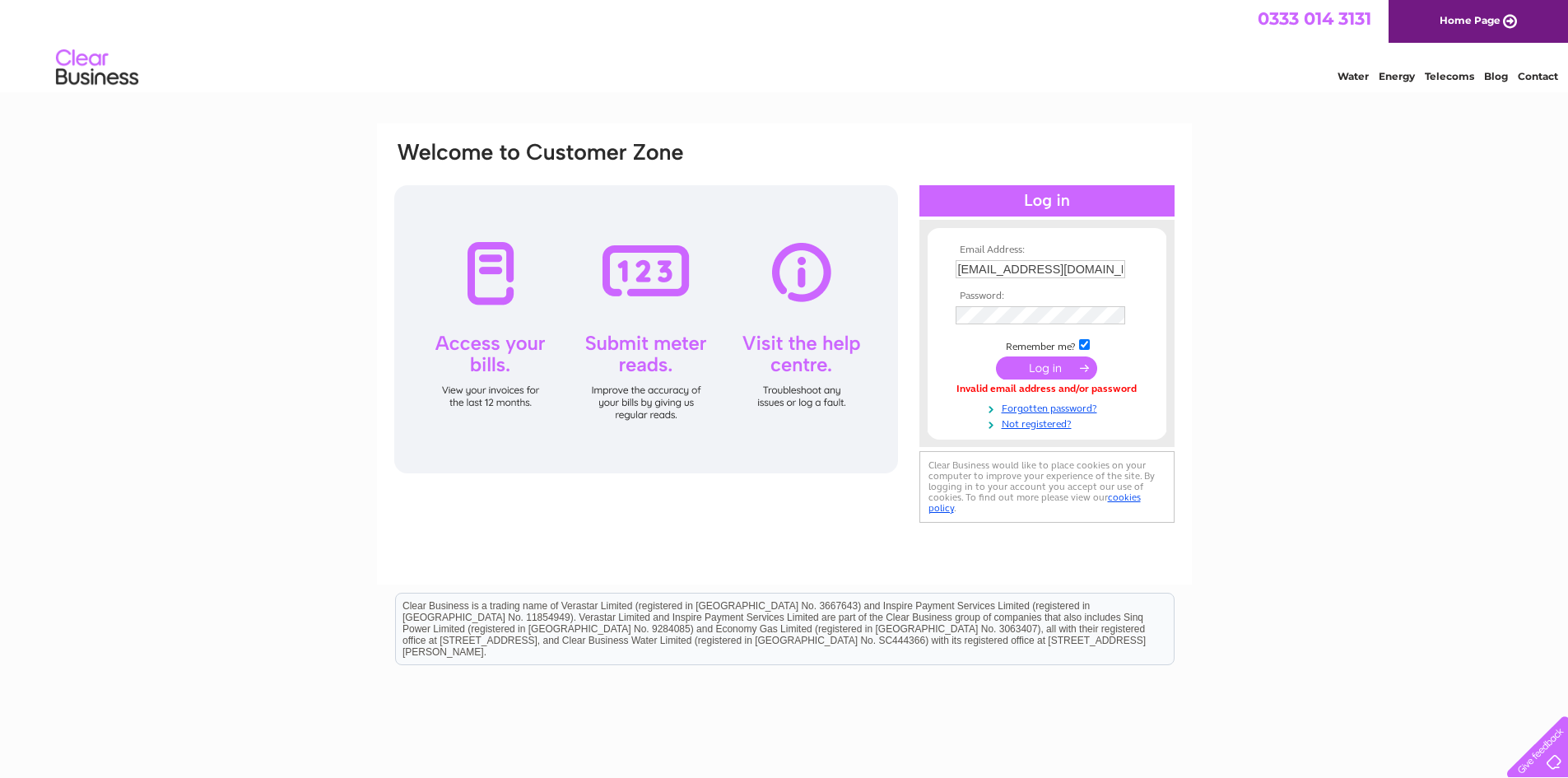
click at [1047, 371] on input "submit" at bounding box center [1046, 368] width 102 height 23
click at [1073, 384] on div "Invalid email address and/or password" at bounding box center [1047, 389] width 183 height 12
click at [1051, 370] on input "submit" at bounding box center [1046, 368] width 102 height 23
click at [1027, 366] on input "submit" at bounding box center [1046, 368] width 102 height 23
